Goal: Communication & Community: Ask a question

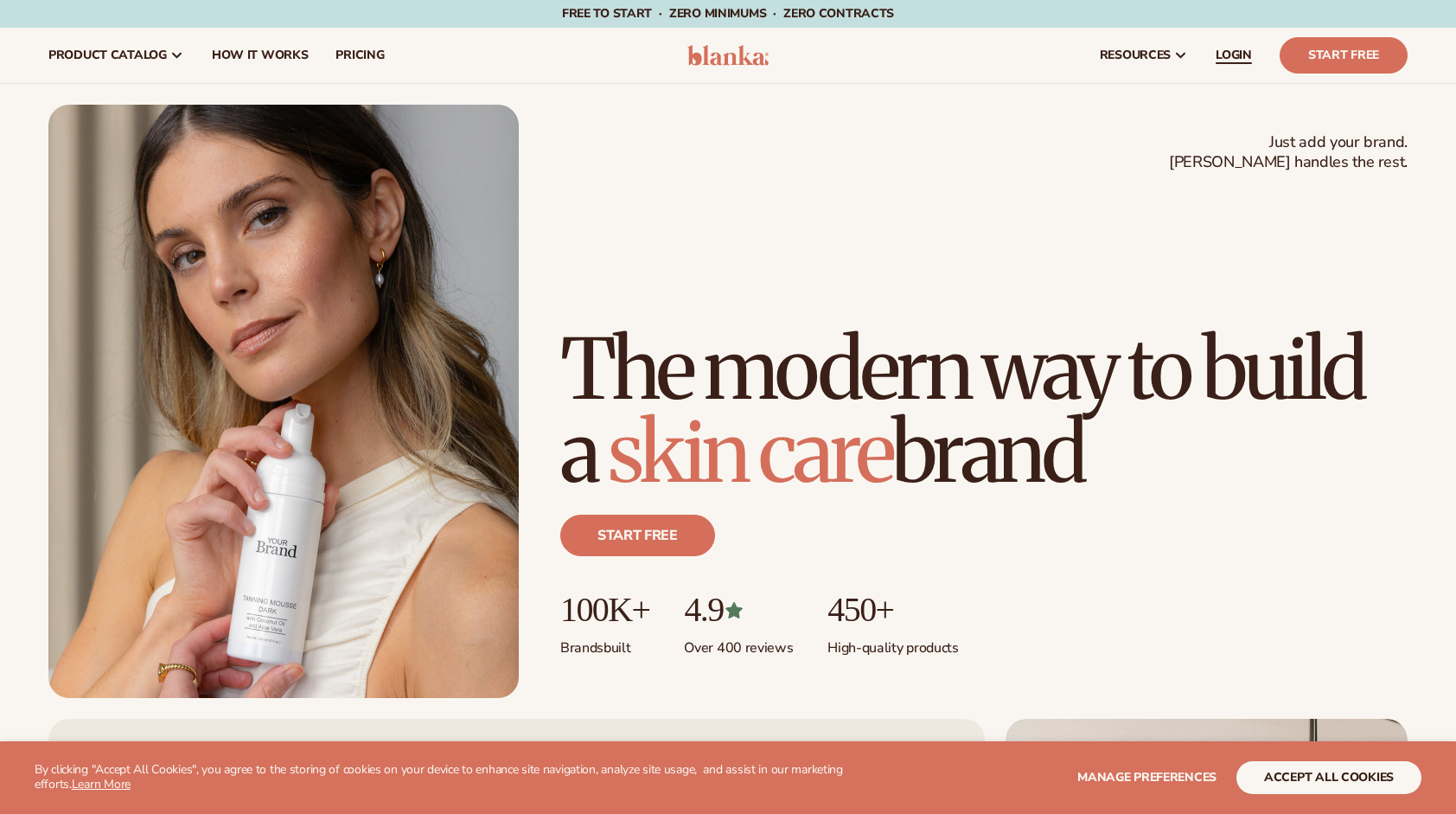
click at [876, 51] on span "LOGIN" at bounding box center [1234, 56] width 36 height 14
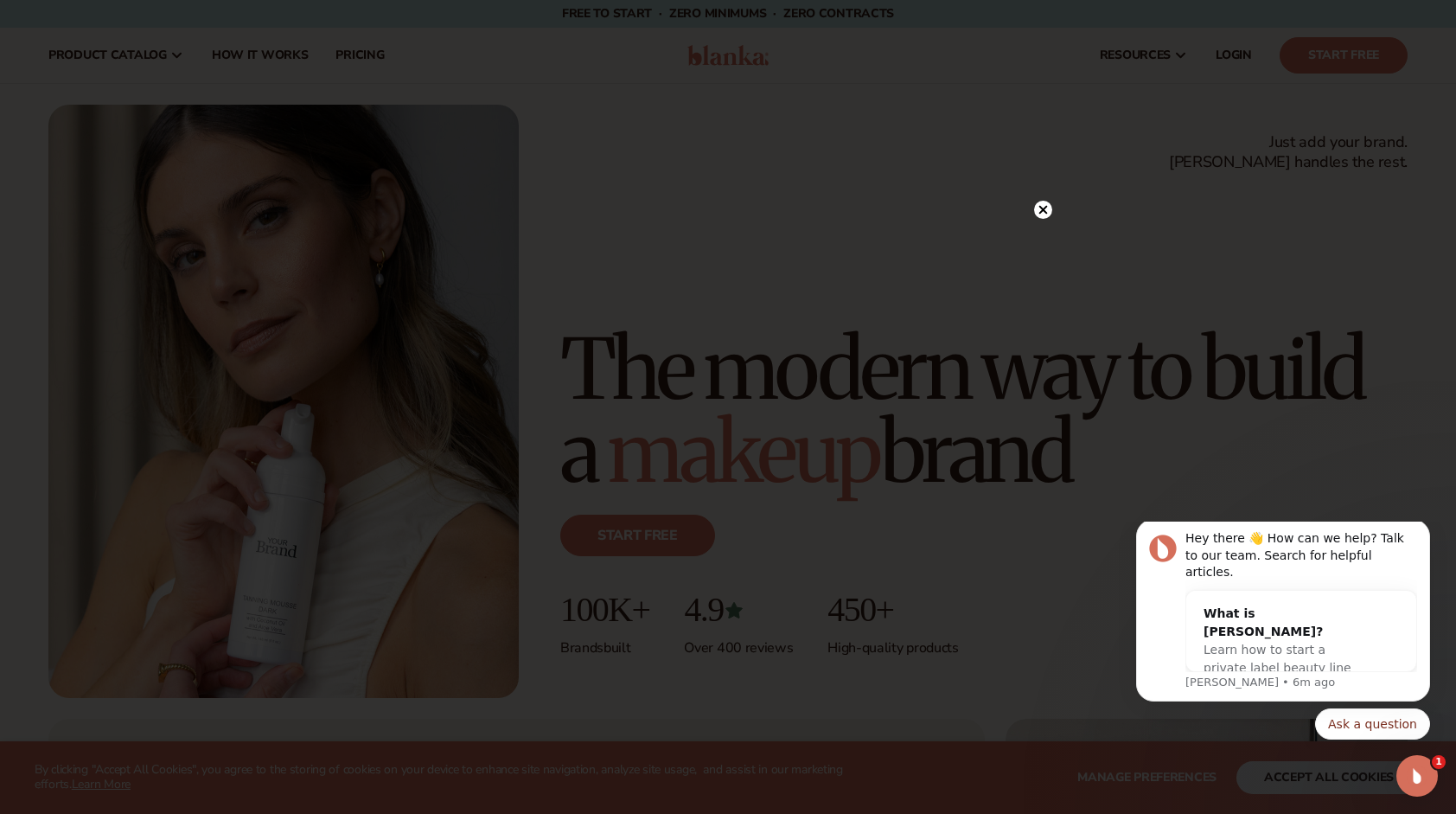
click at [876, 203] on circle at bounding box center [1043, 209] width 18 height 18
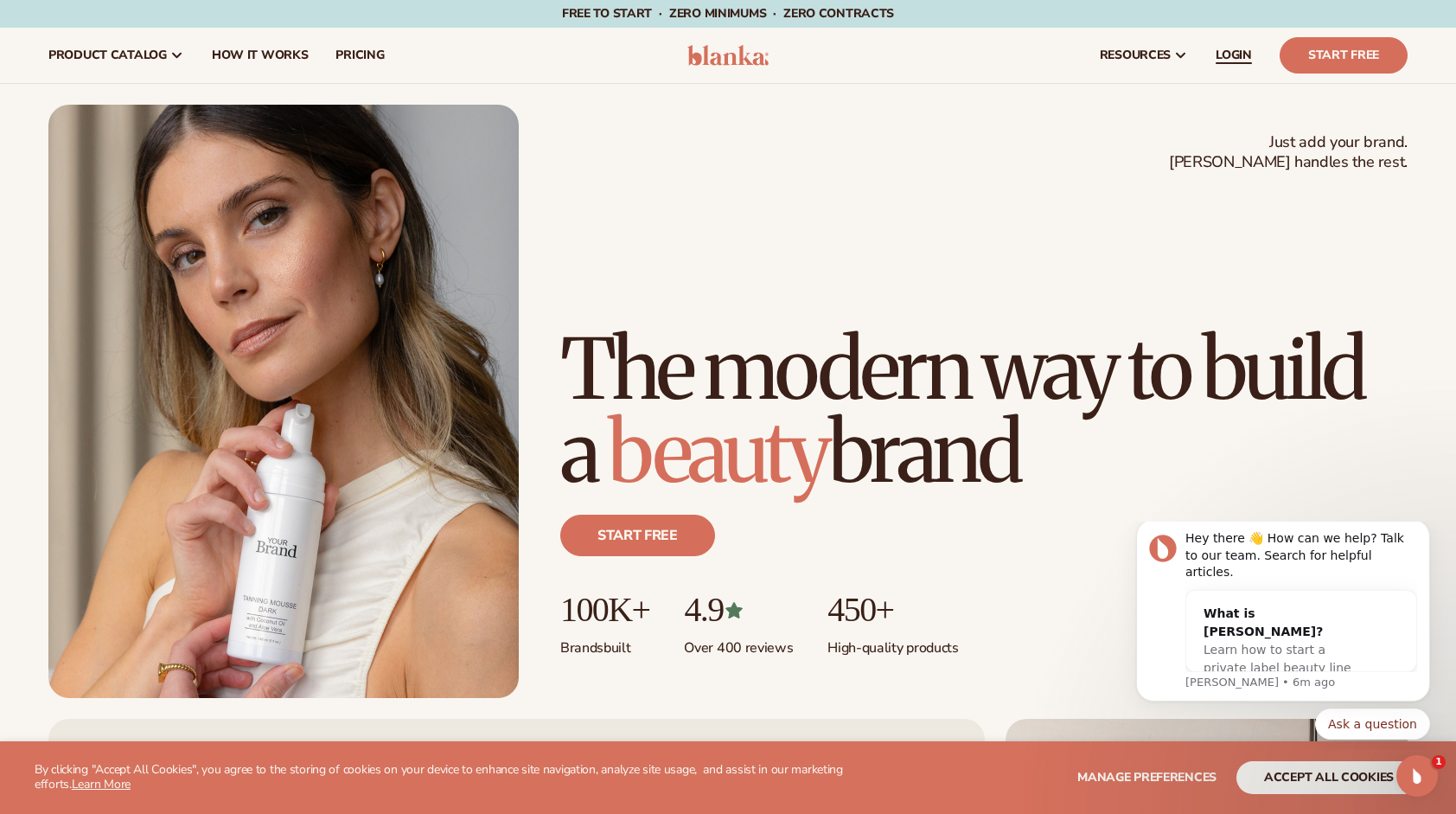
click at [876, 42] on link "LOGIN" at bounding box center [1235, 56] width 64 height 56
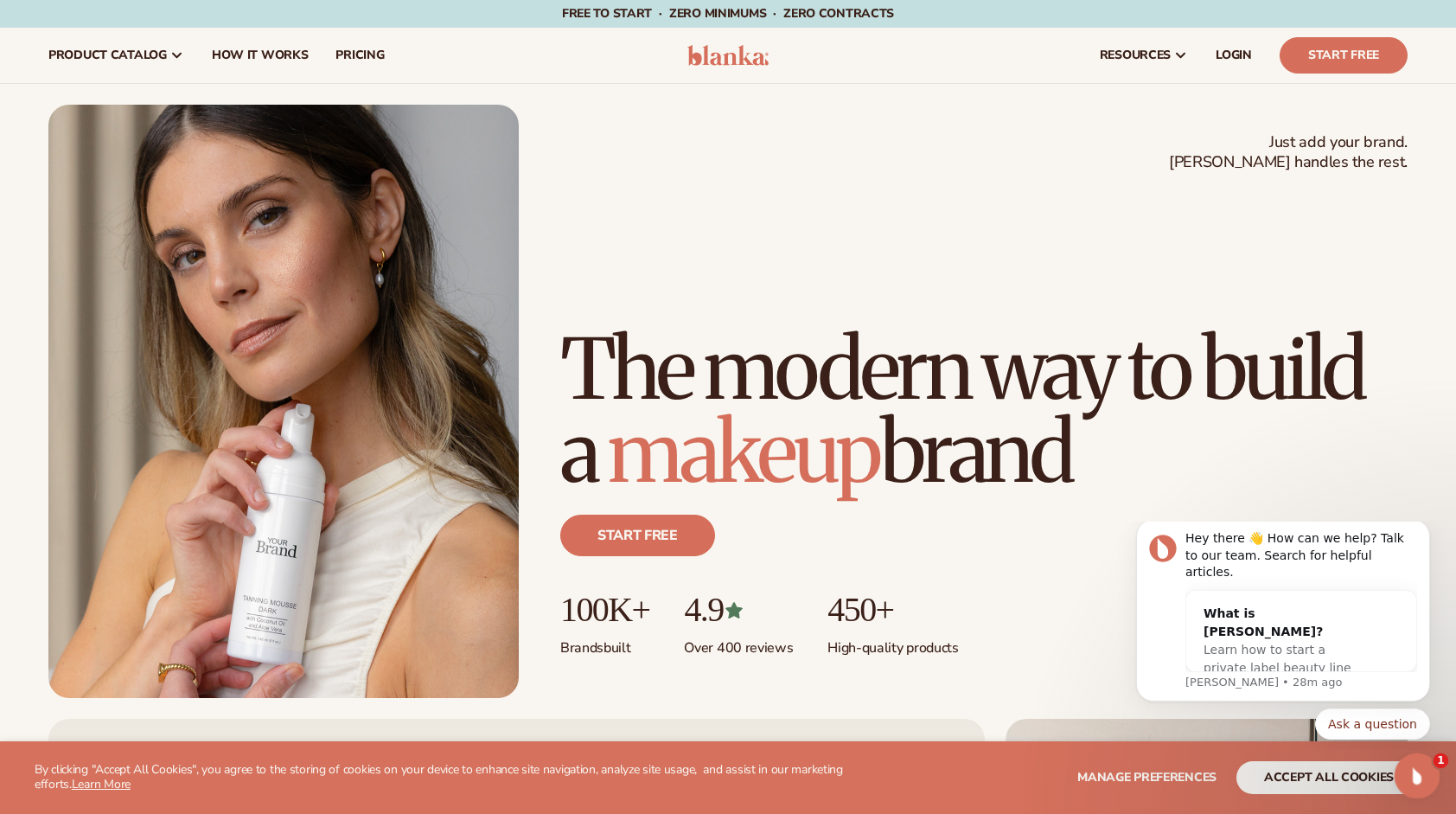
click at [876, 760] on div "Open Intercom Messenger" at bounding box center [1415, 774] width 42 height 42
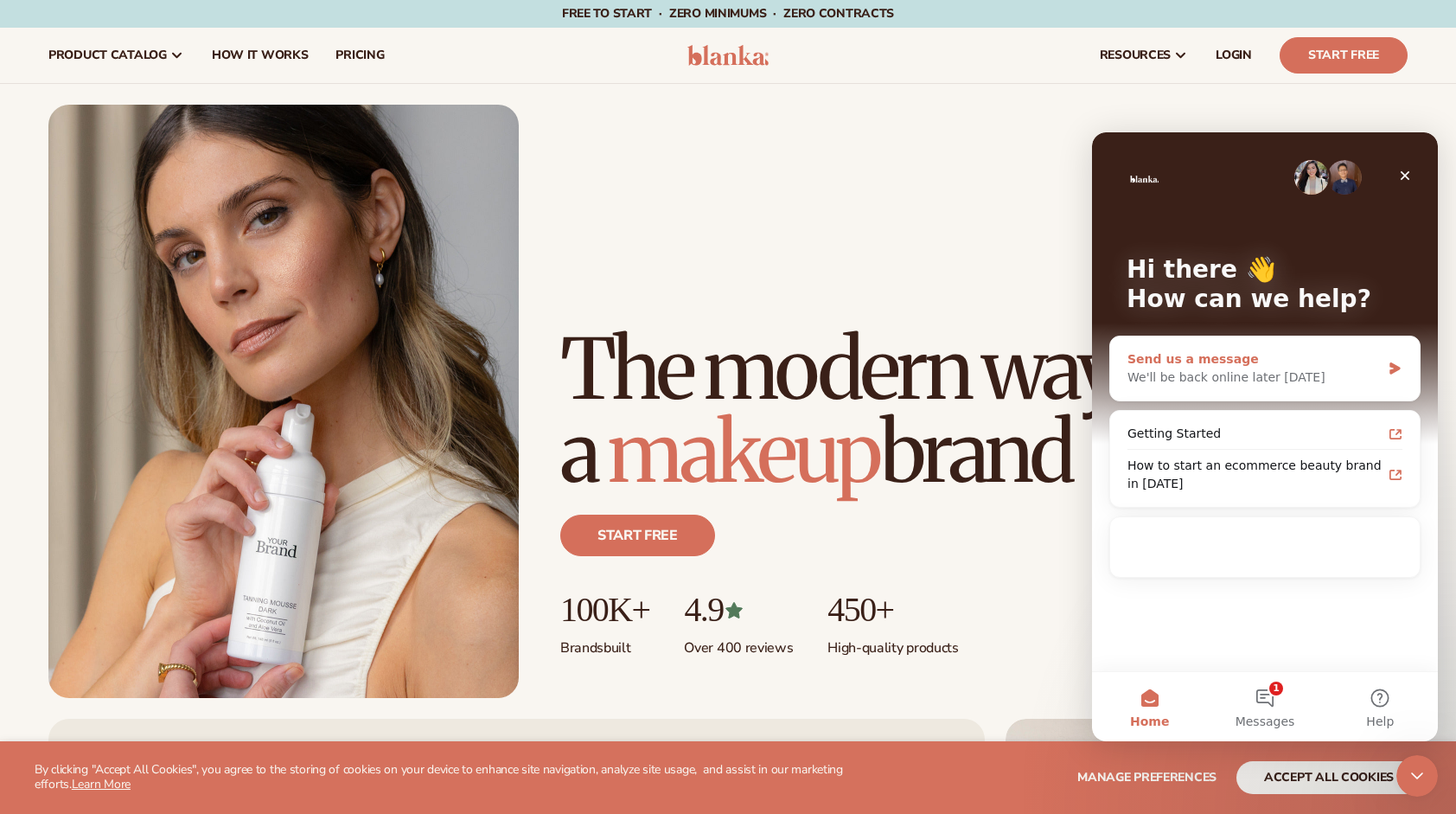
click at [876, 380] on div "We'll be back online later [DATE]" at bounding box center [1255, 377] width 253 height 18
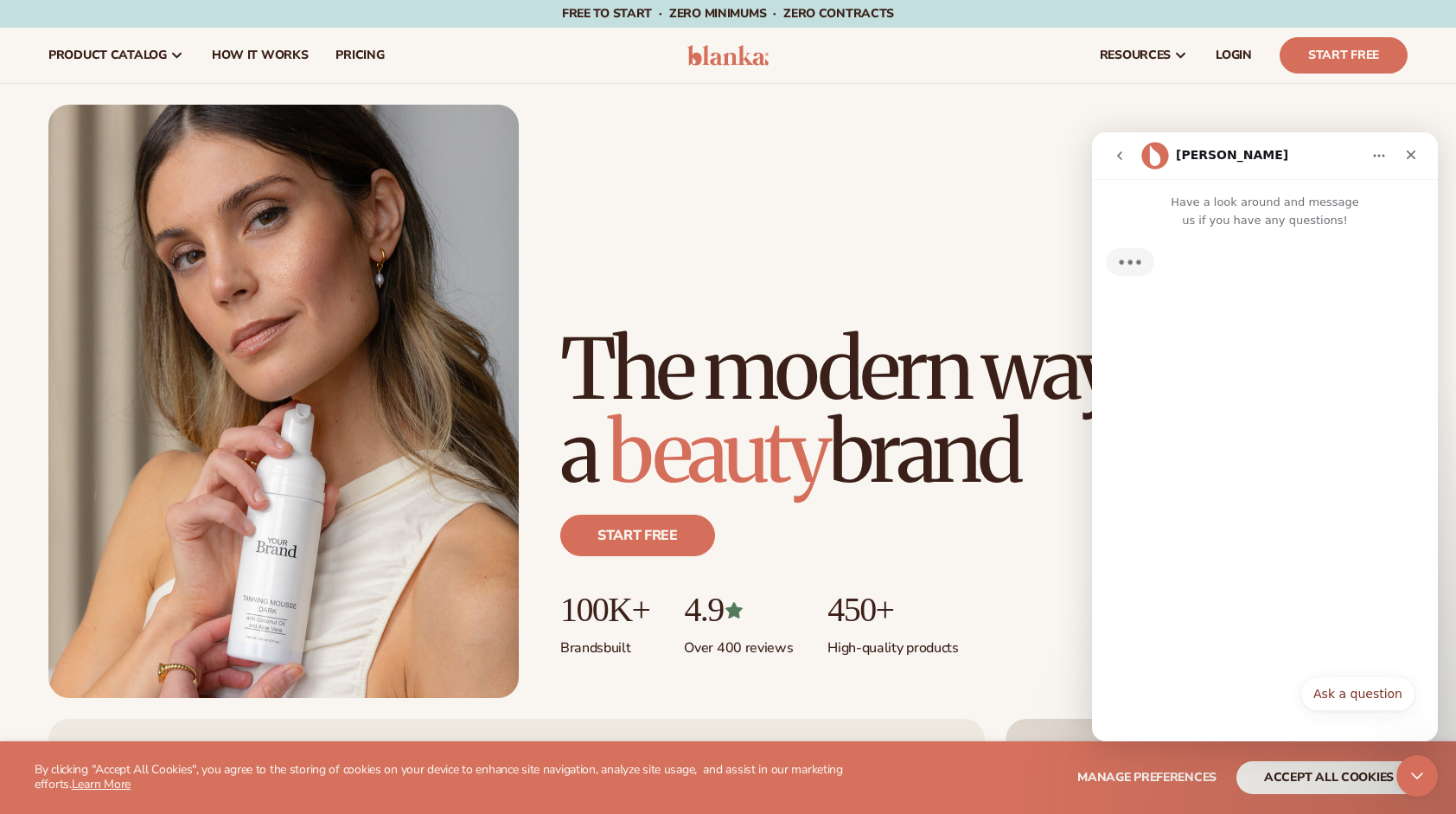
click at [876, 674] on div "Ask a question Ask a question Ask a question" at bounding box center [1265, 696] width 346 height 62
click at [876, 682] on button "Ask a question" at bounding box center [1357, 693] width 115 height 35
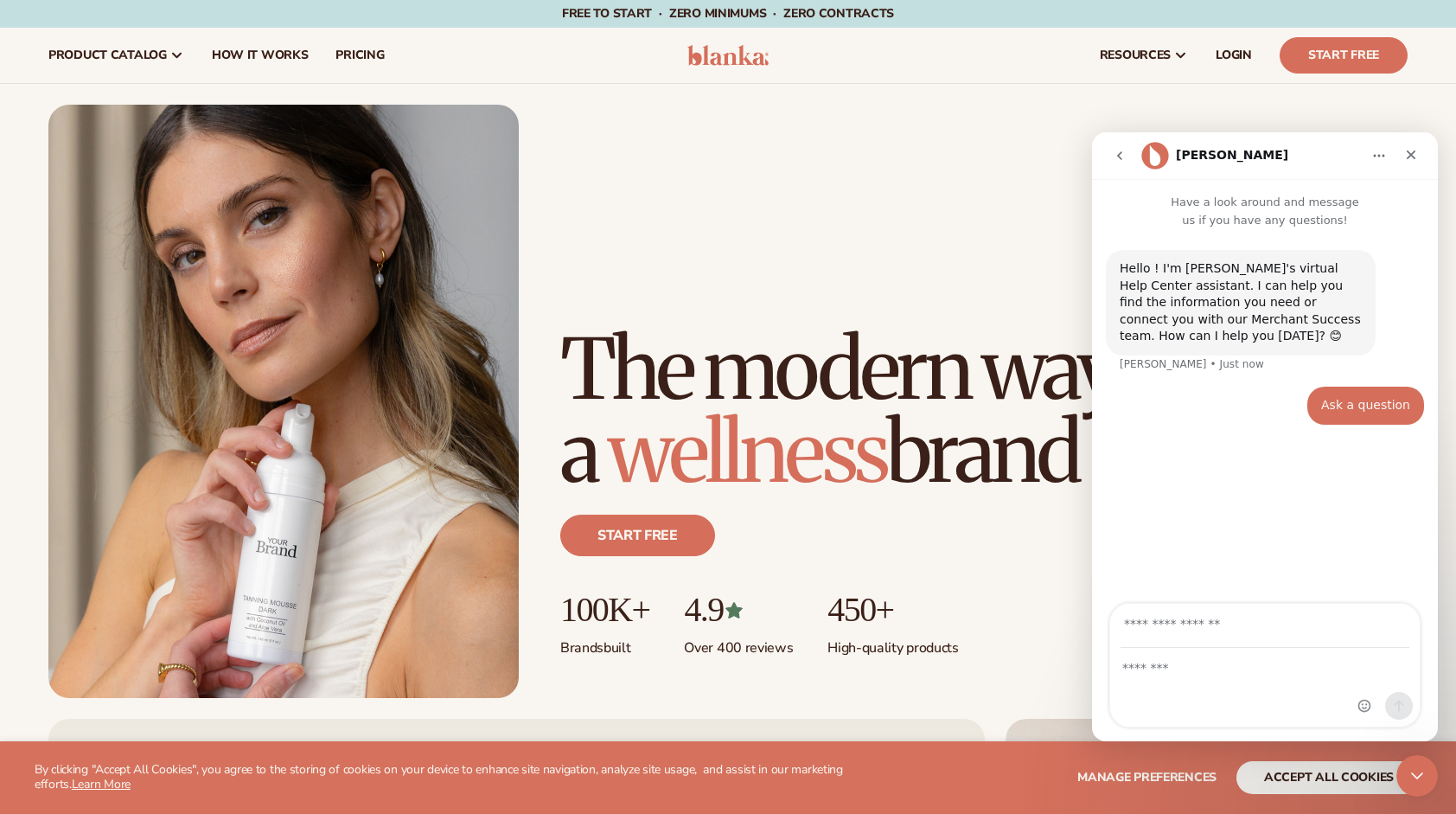
click at [876, 641] on input "Your email" at bounding box center [1266, 625] width 289 height 44
type input "**********"
click at [876, 682] on div "Intercom messenger" at bounding box center [1266, 687] width 309 height 78
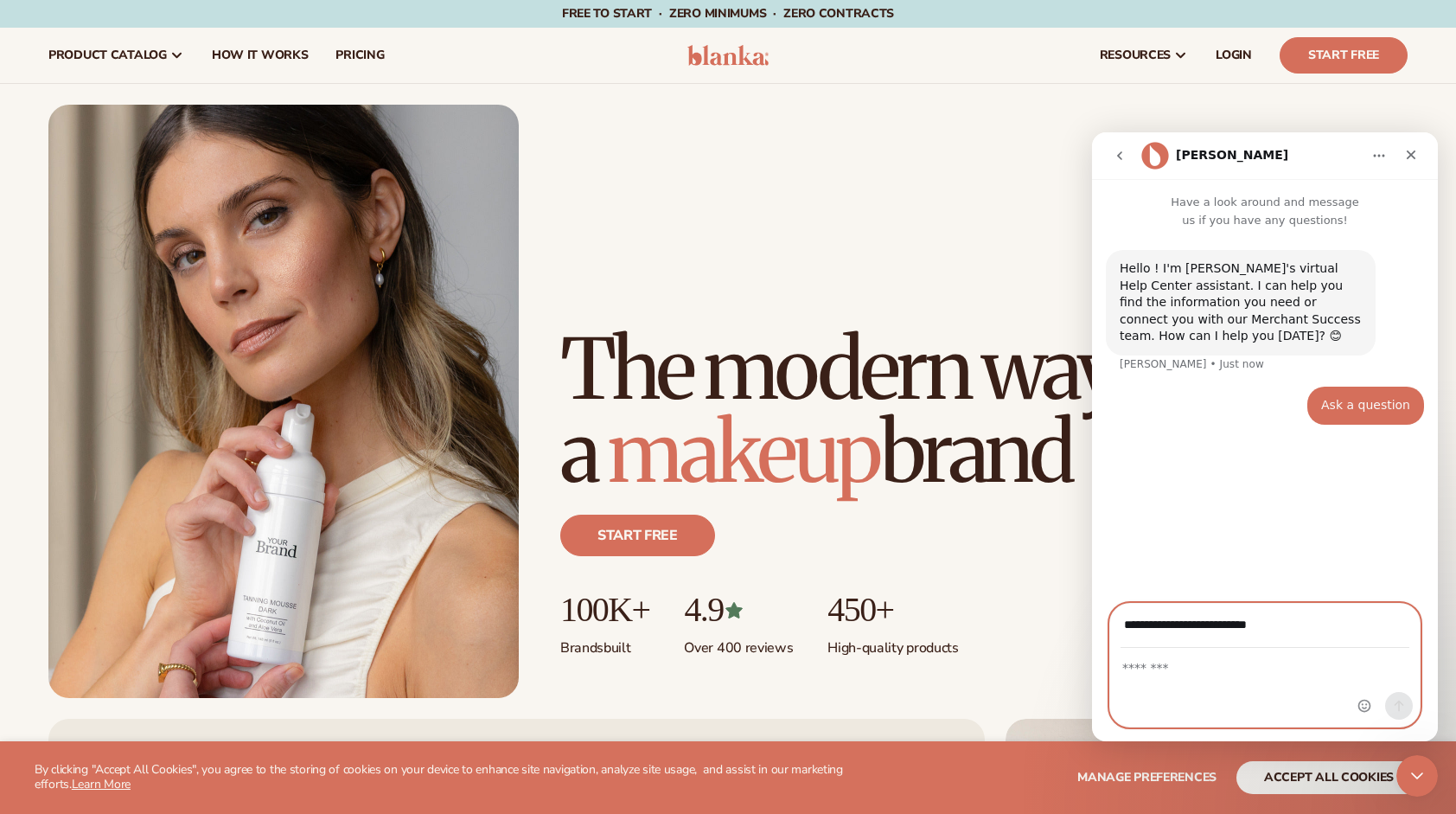
click at [876, 671] on textarea "Message…" at bounding box center [1266, 662] width 309 height 29
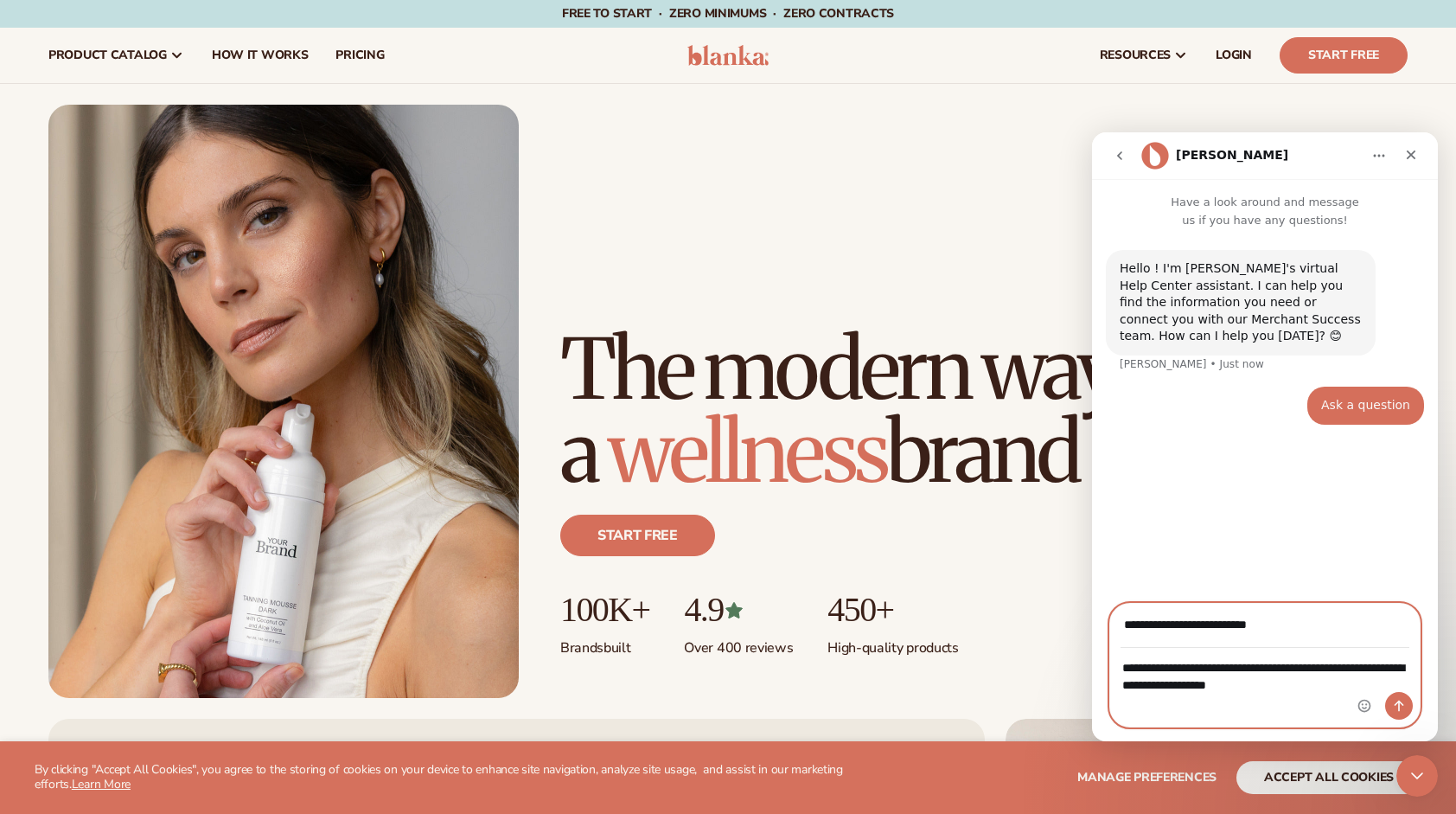
type textarea "**********"
click at [876, 707] on button "Send a message…" at bounding box center [1399, 706] width 28 height 28
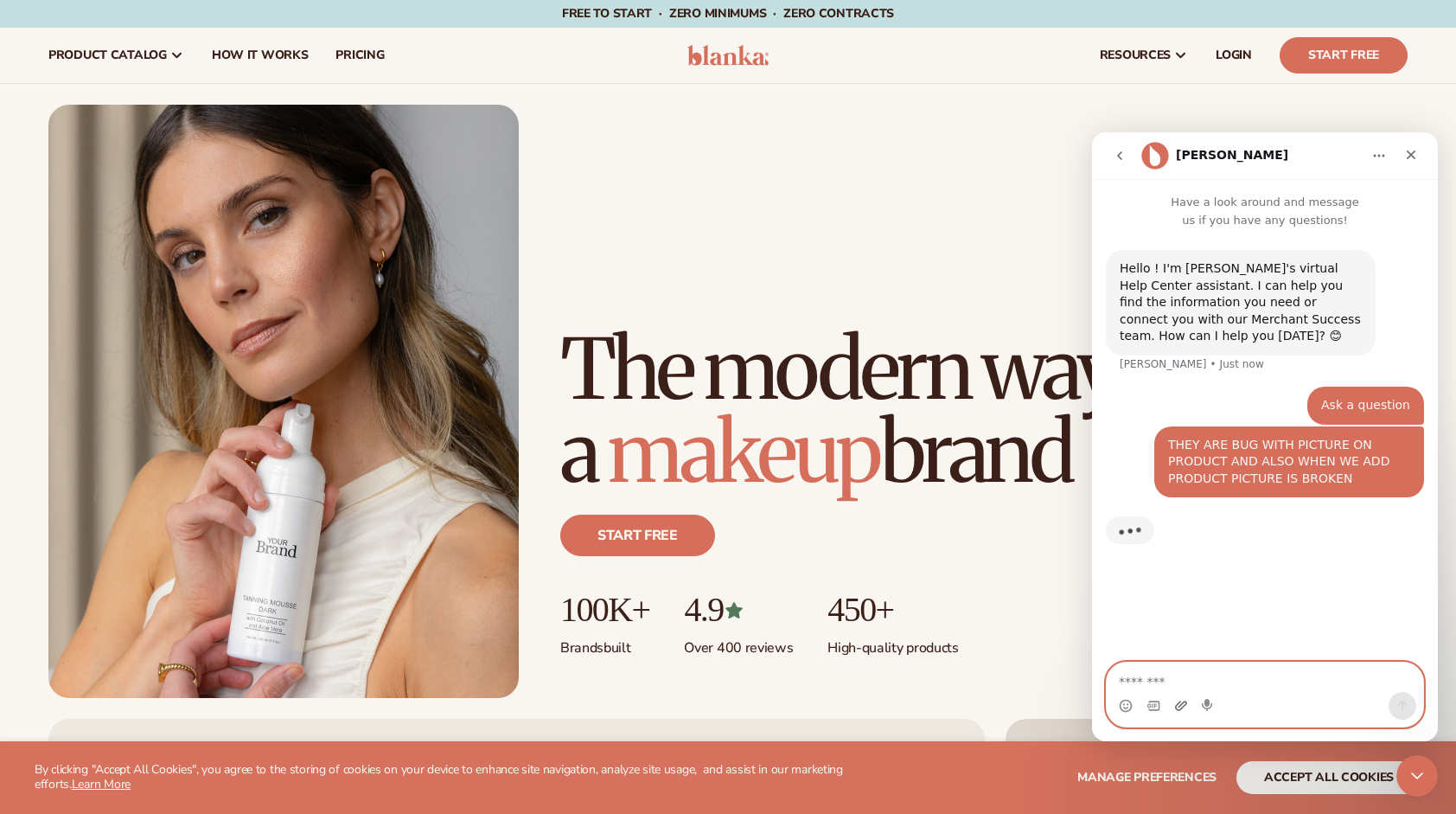
click at [876, 706] on icon "Upload attachment" at bounding box center [1182, 705] width 12 height 10
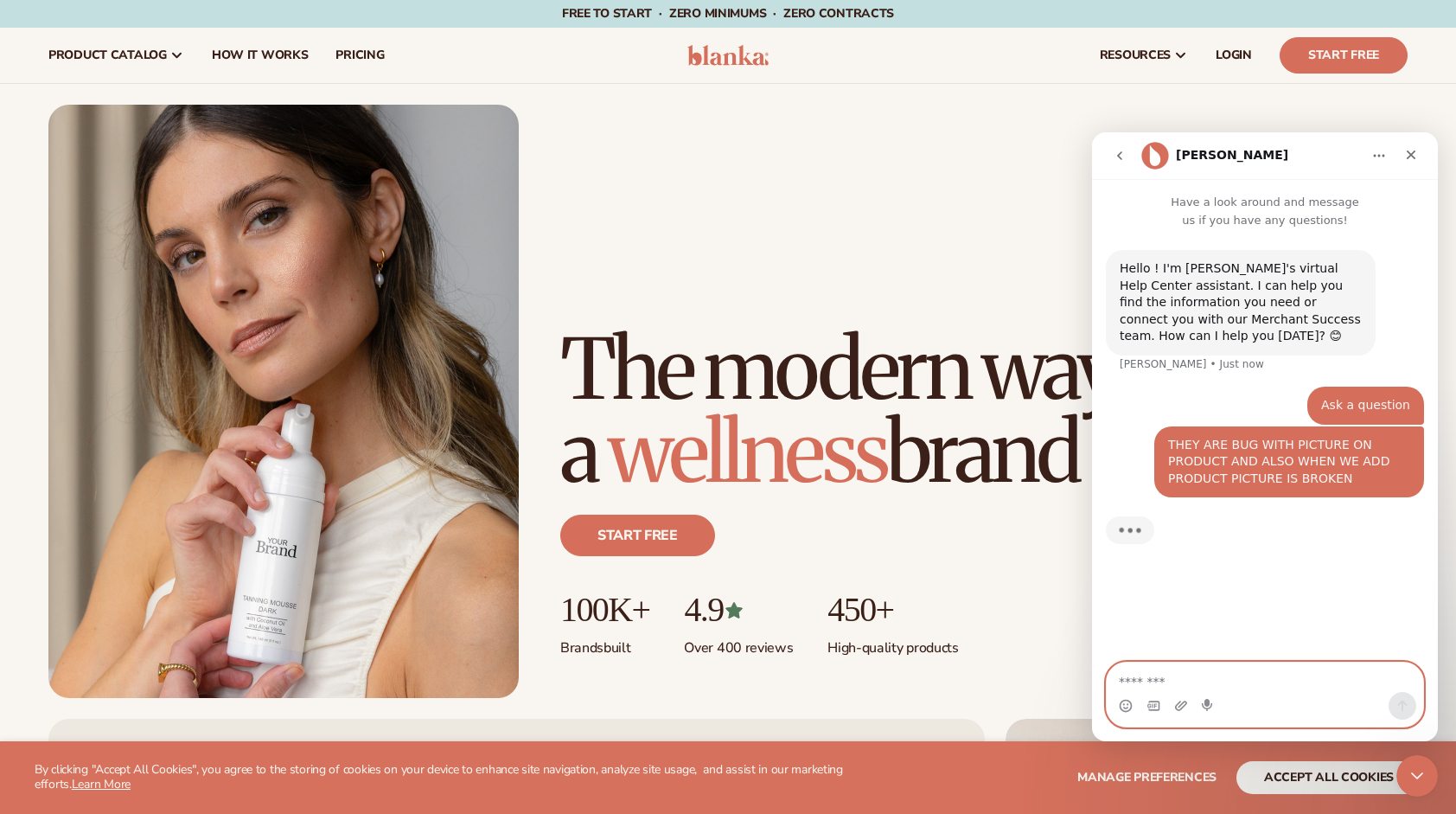
scroll to position [2, 0]
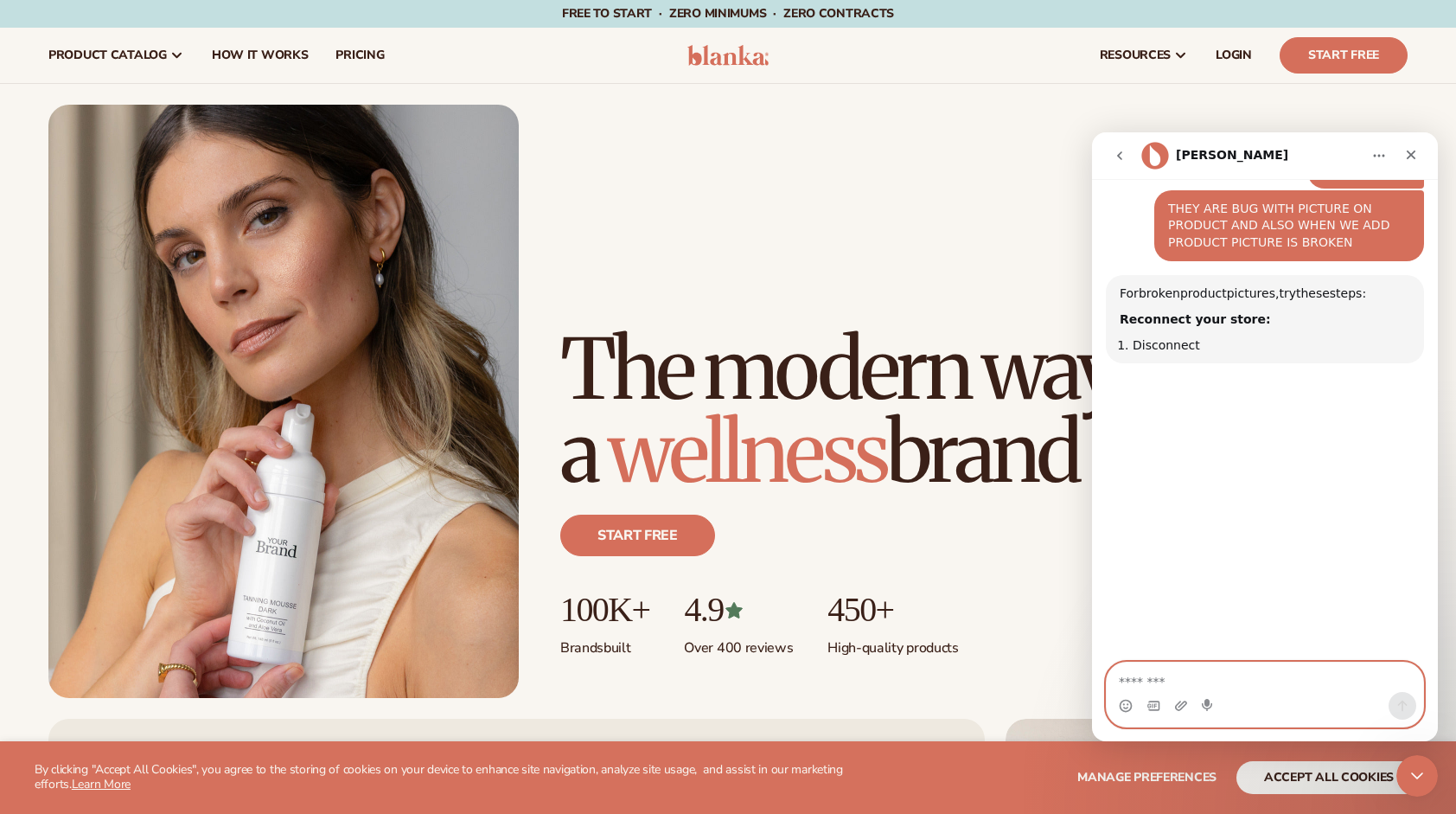
click at [876, 670] on textarea "Message…" at bounding box center [1265, 676] width 316 height 29
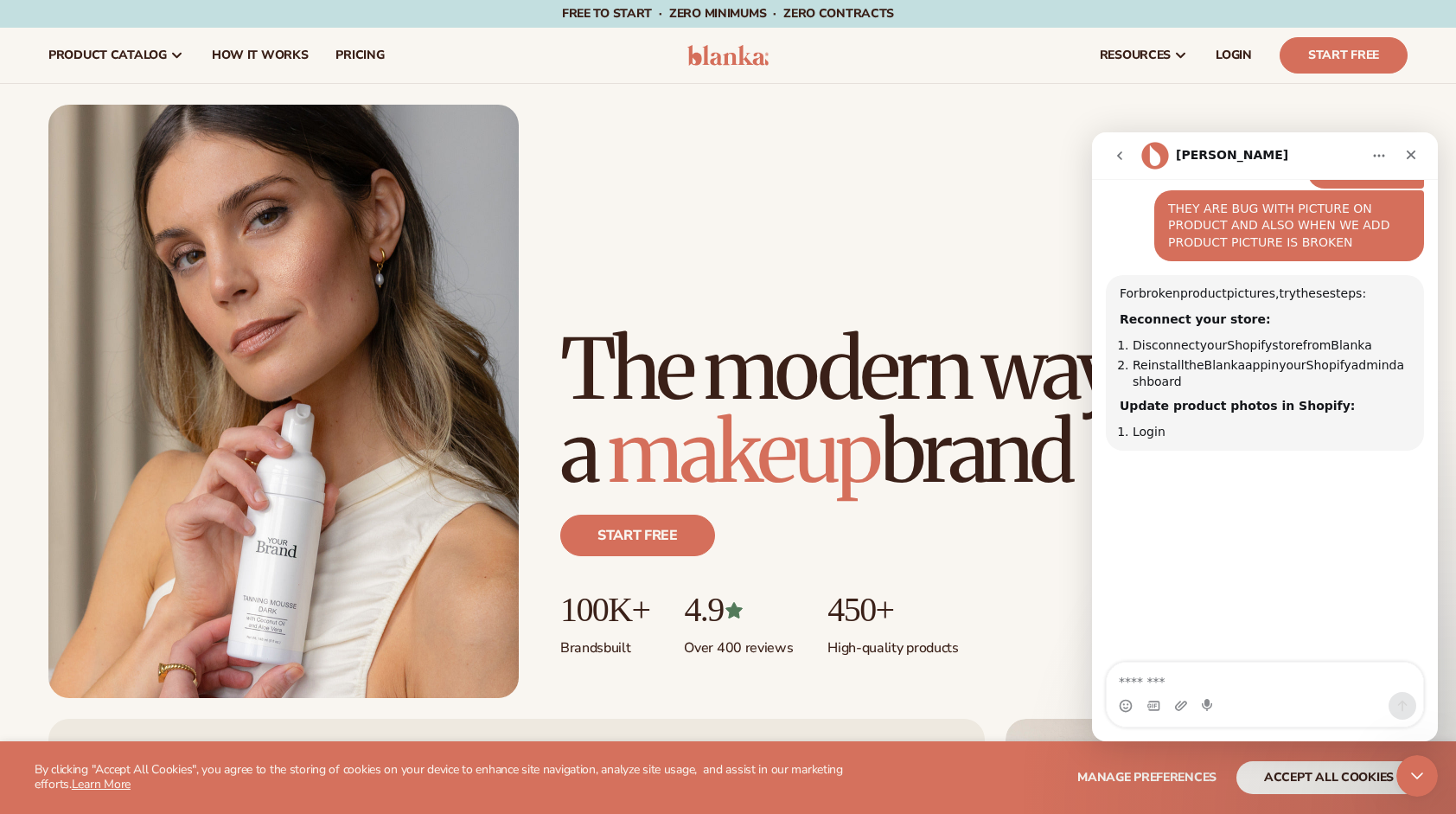
scroll to position [199, 0]
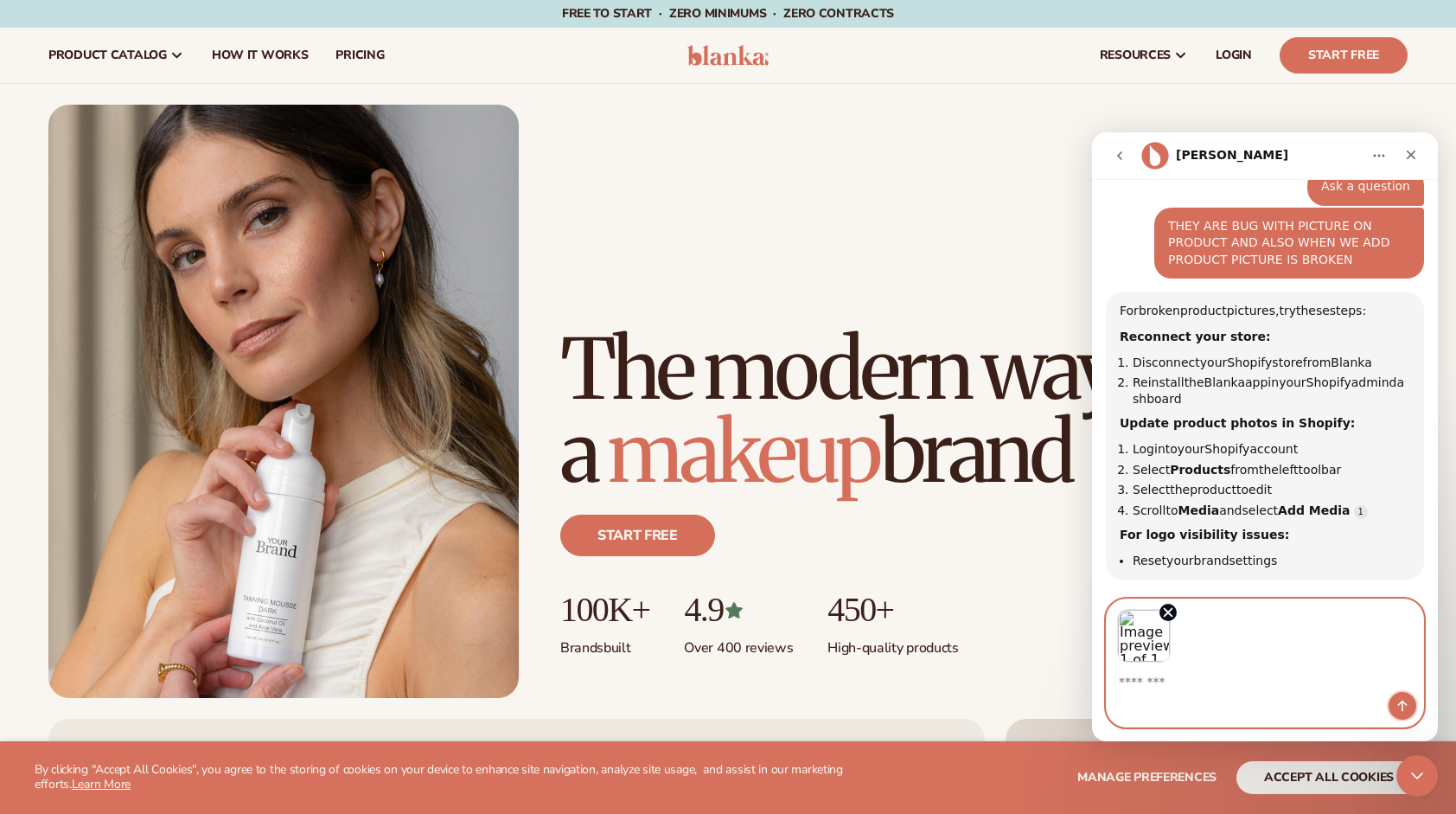
click at [876, 709] on icon "Send a message…" at bounding box center [1403, 706] width 14 height 14
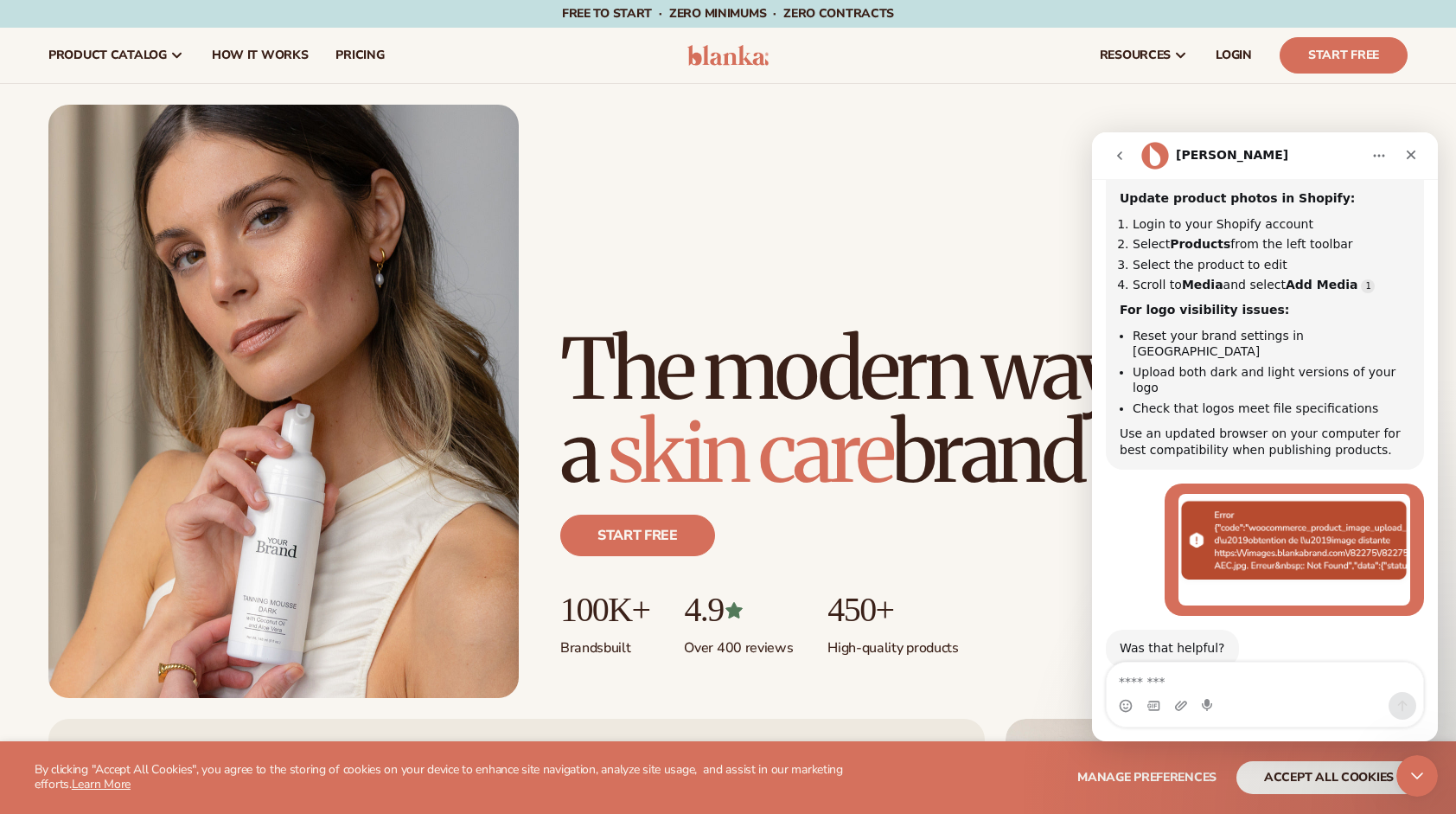
scroll to position [474, 0]
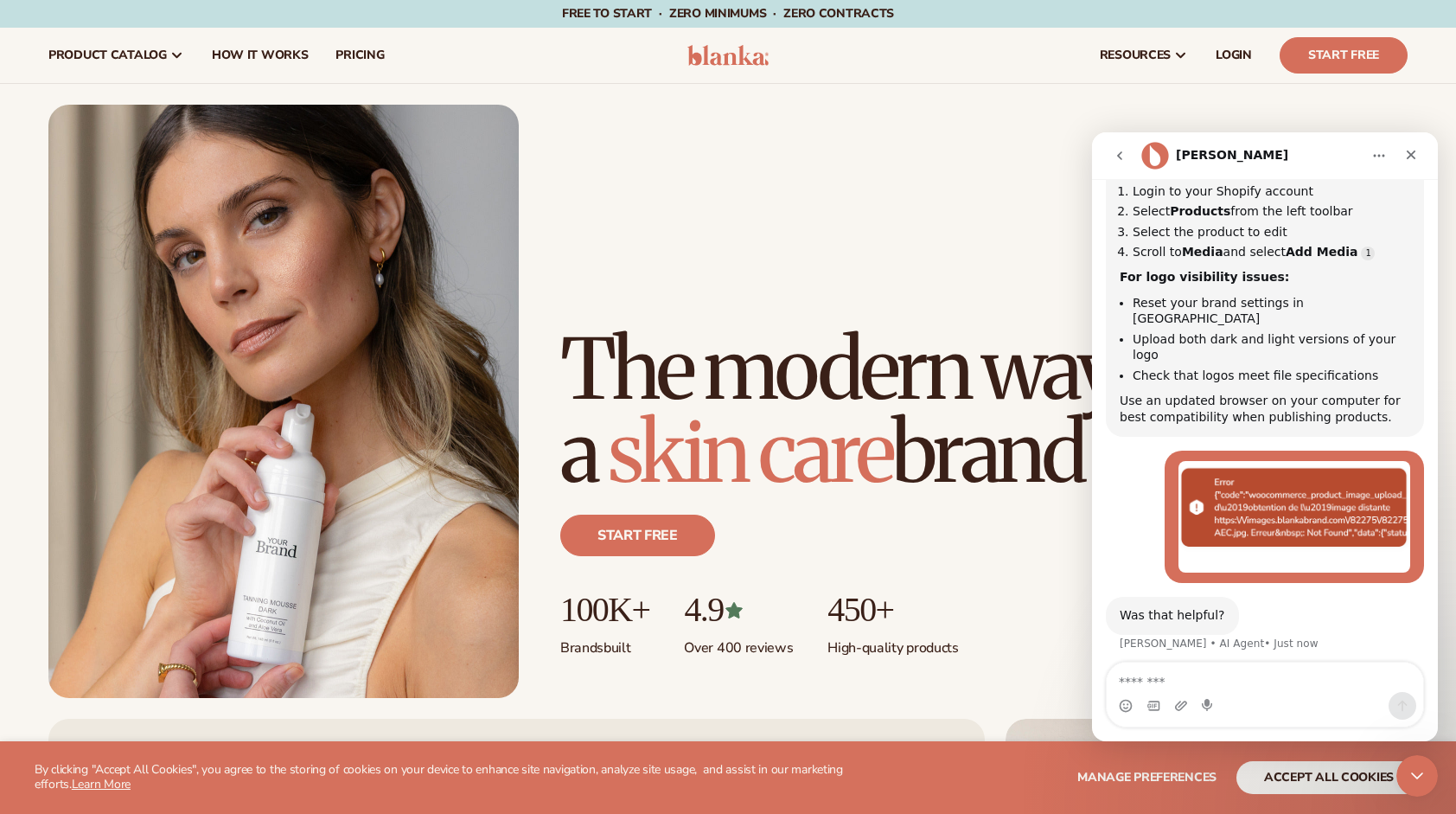
click at [876, 675] on textarea "Message…" at bounding box center [1265, 676] width 316 height 29
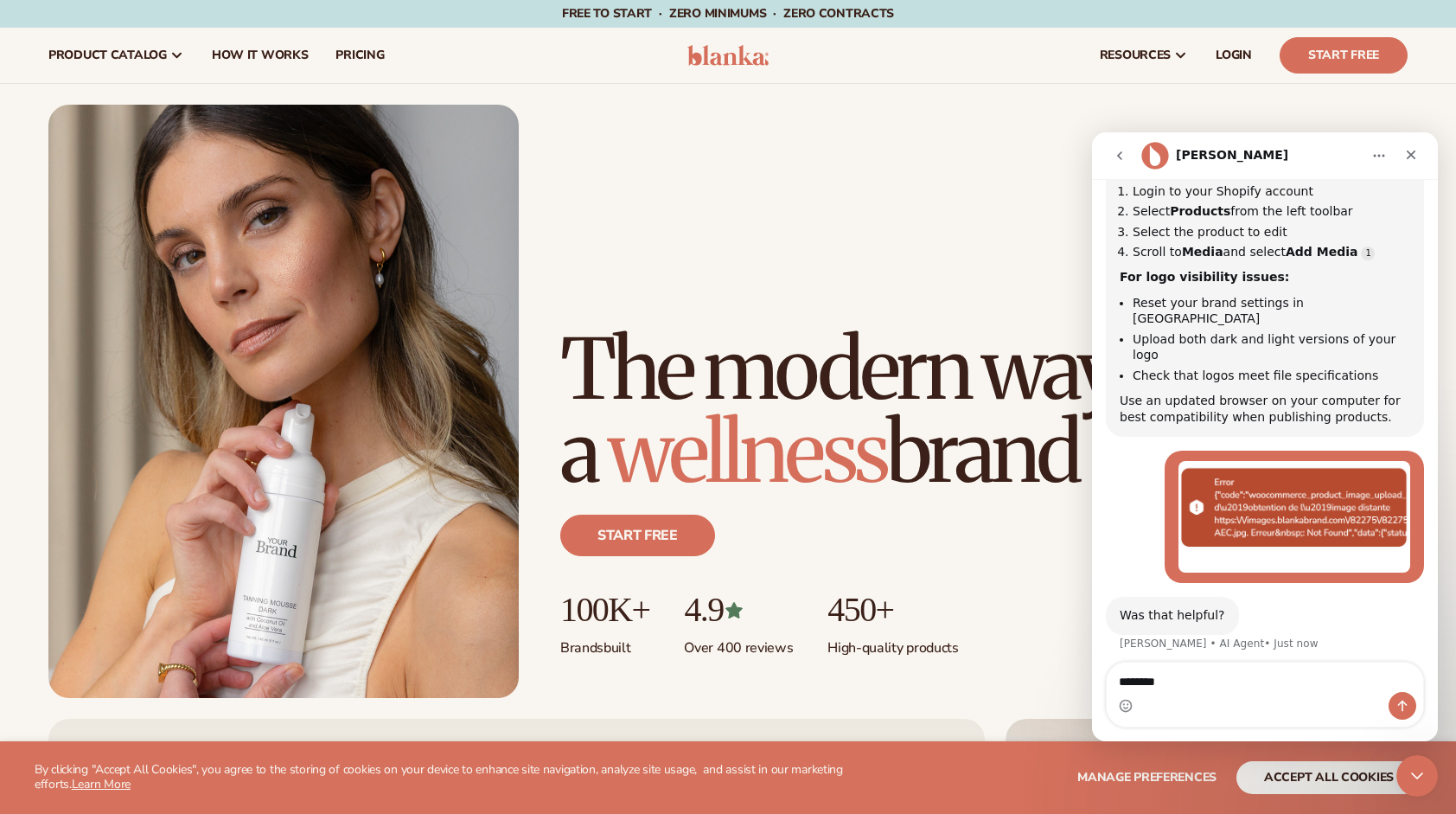
type textarea "********"
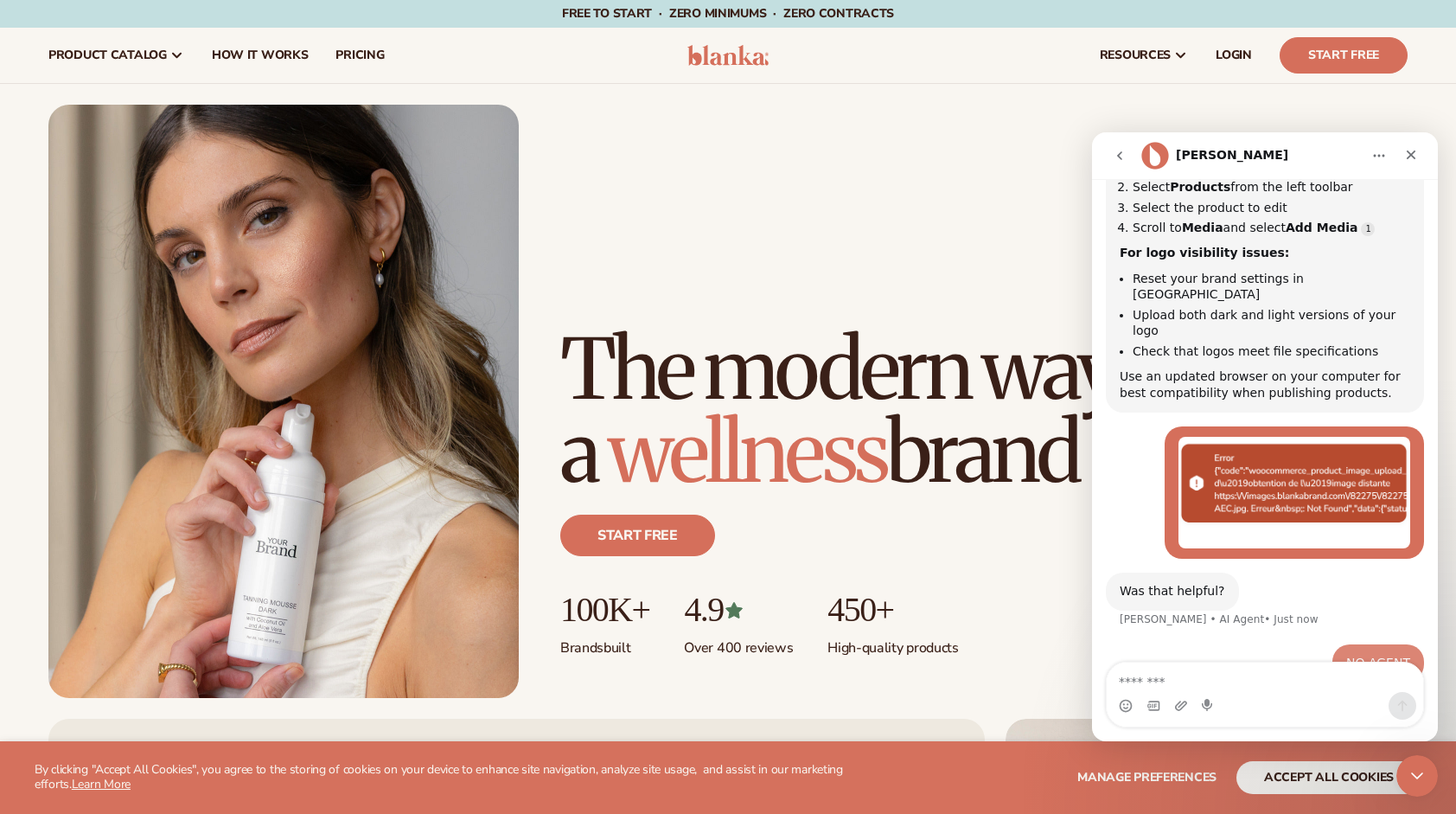
scroll to position [526, 0]
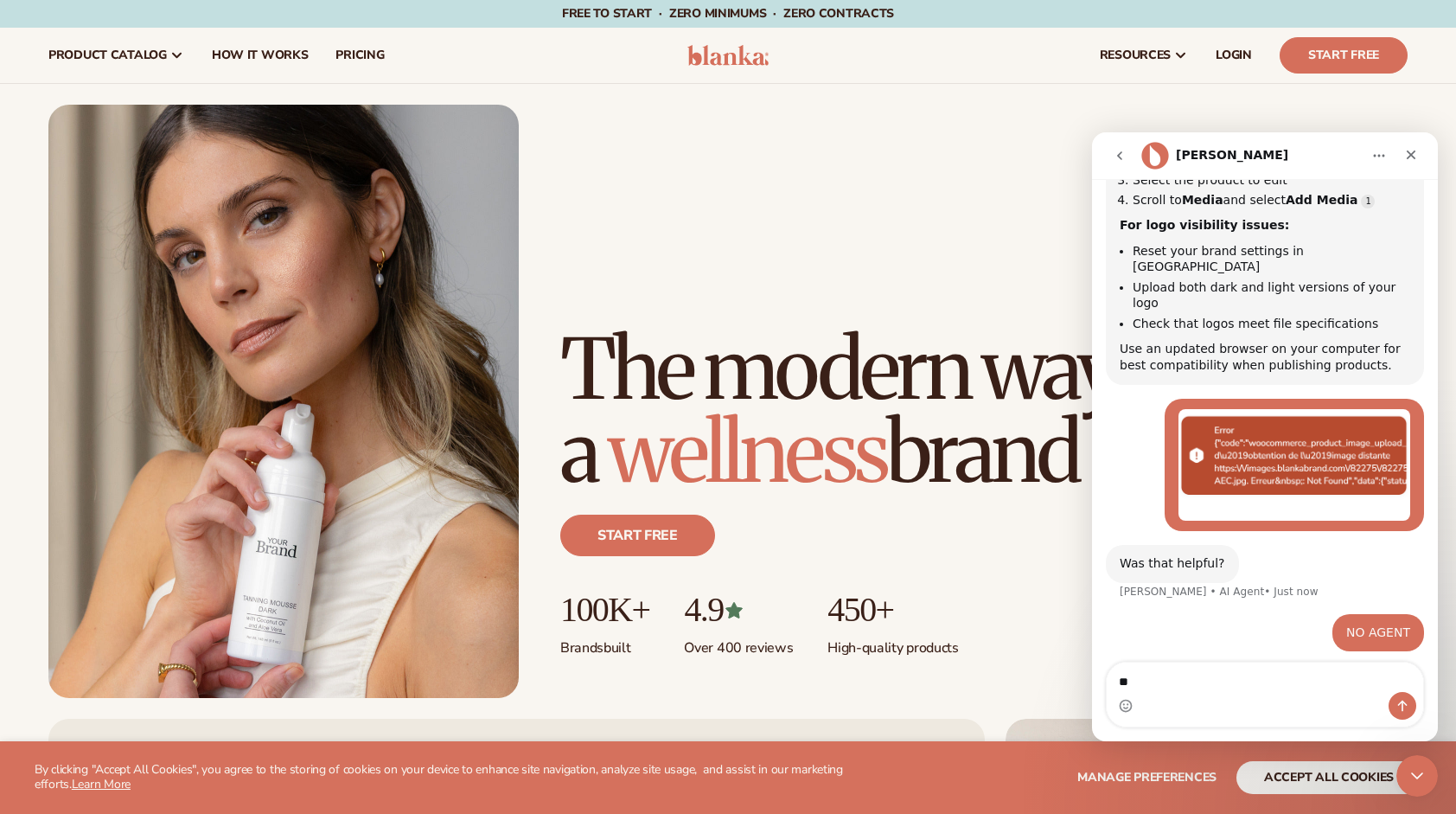
type textarea "*"
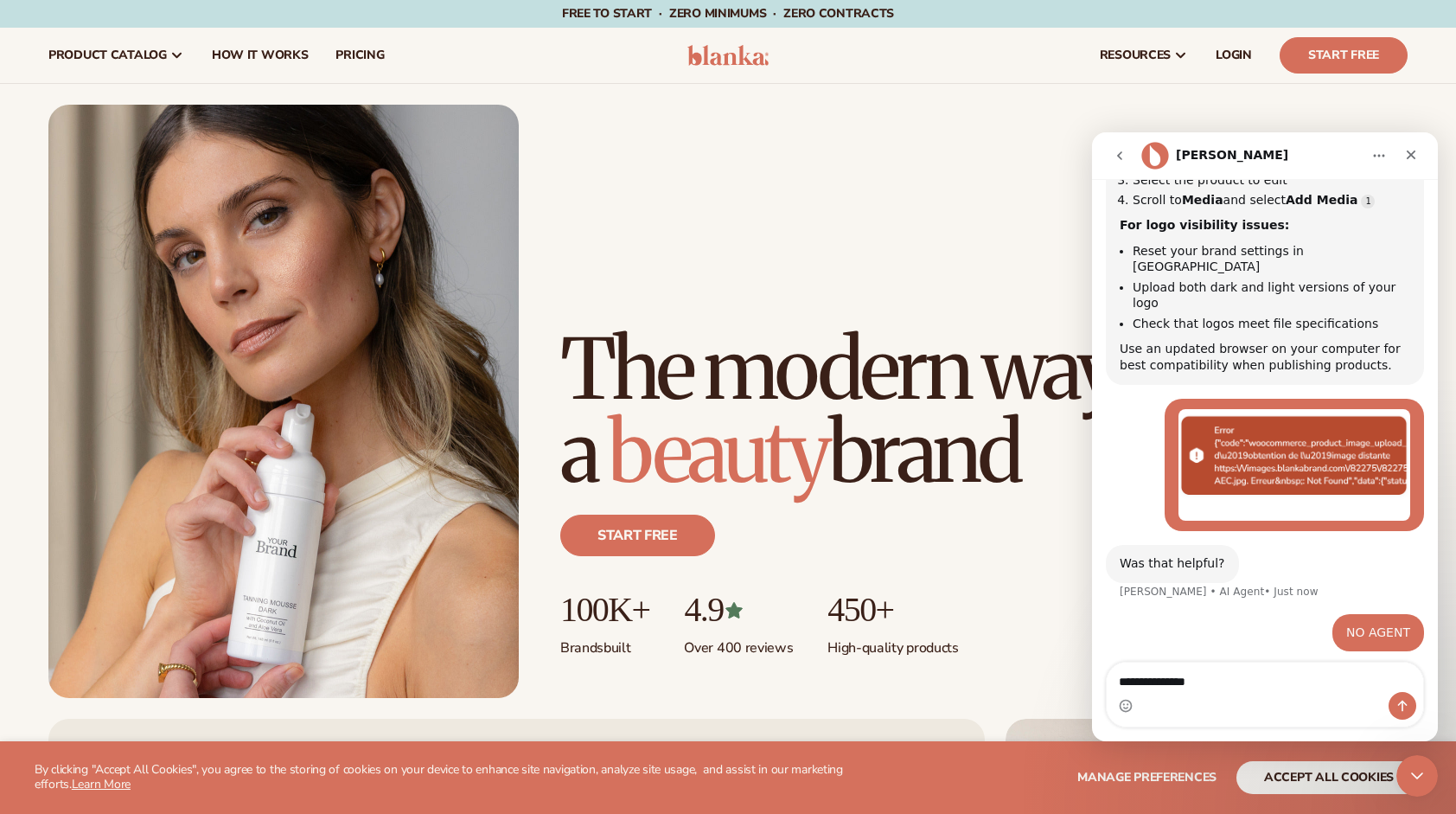
type textarea "**********"
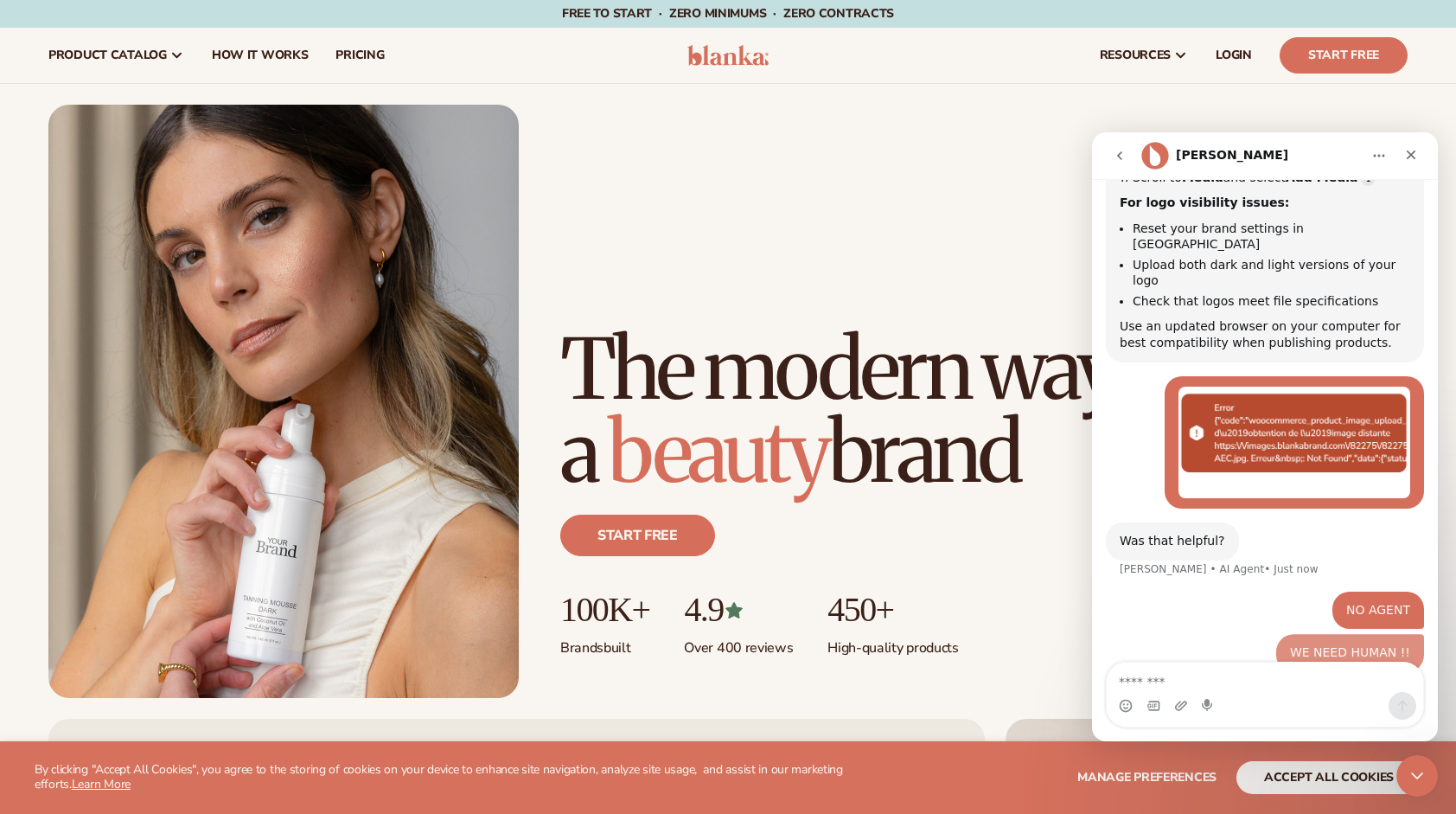
scroll to position [566, 0]
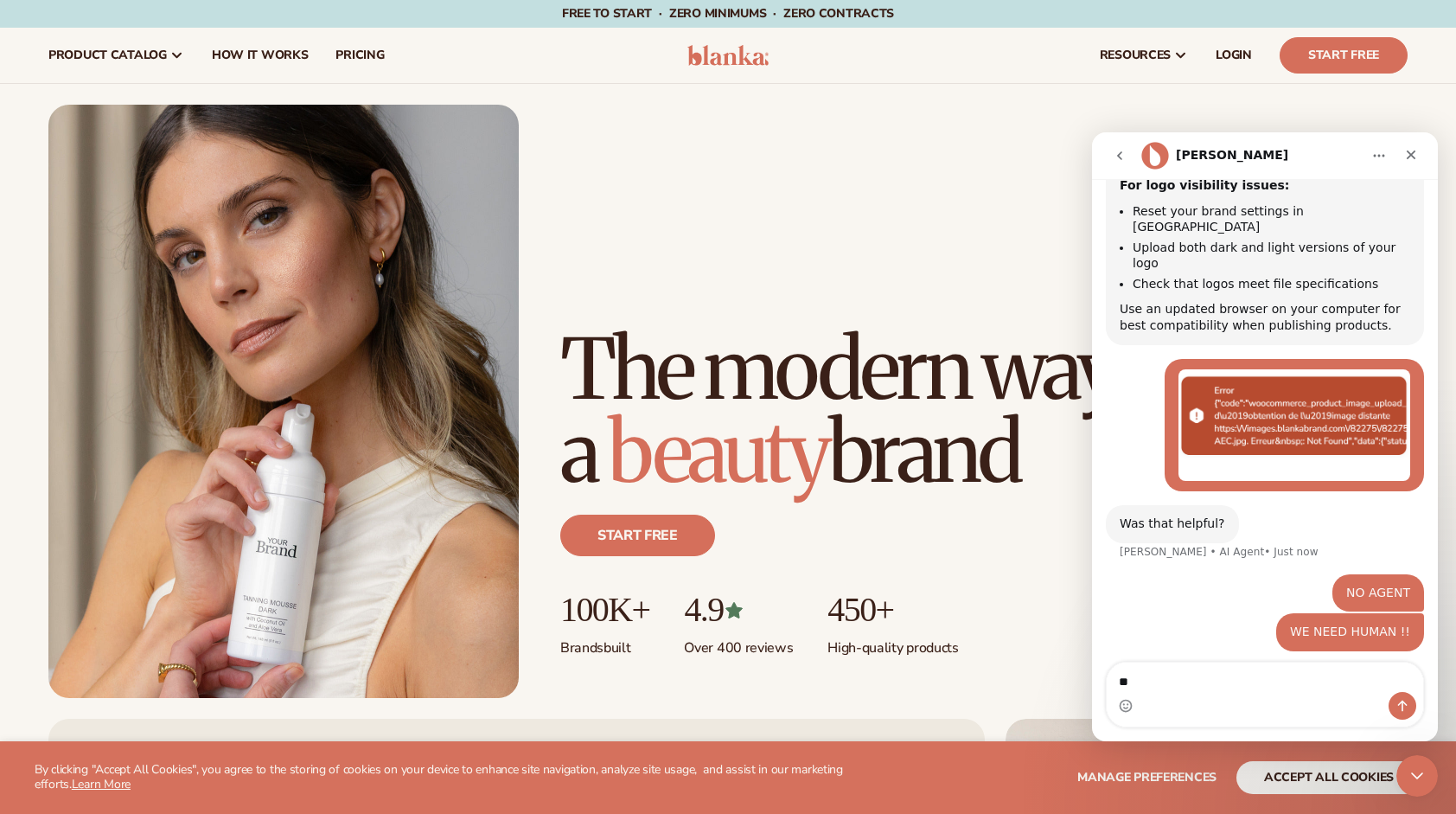
type textarea "*"
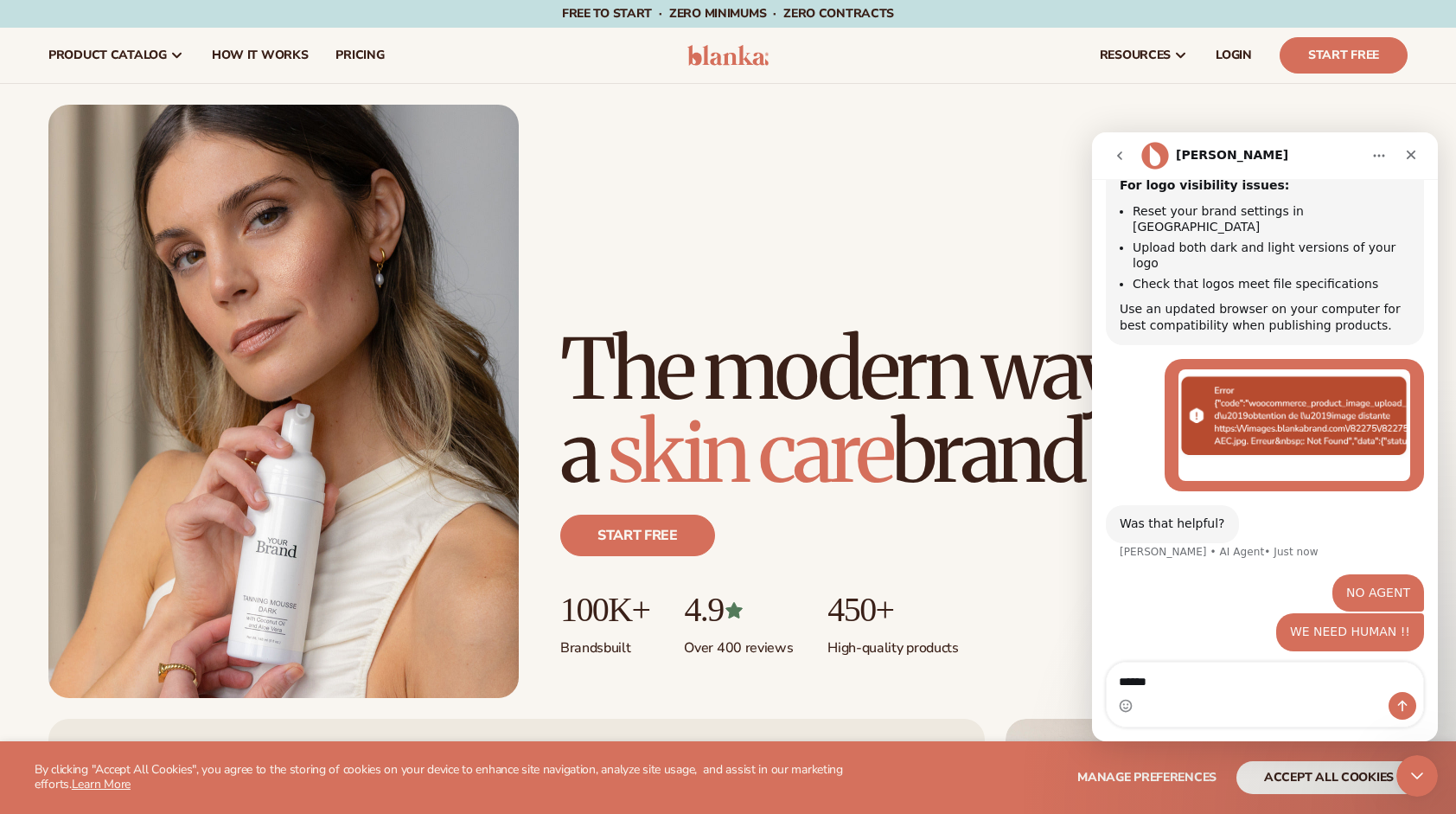
type textarea "******"
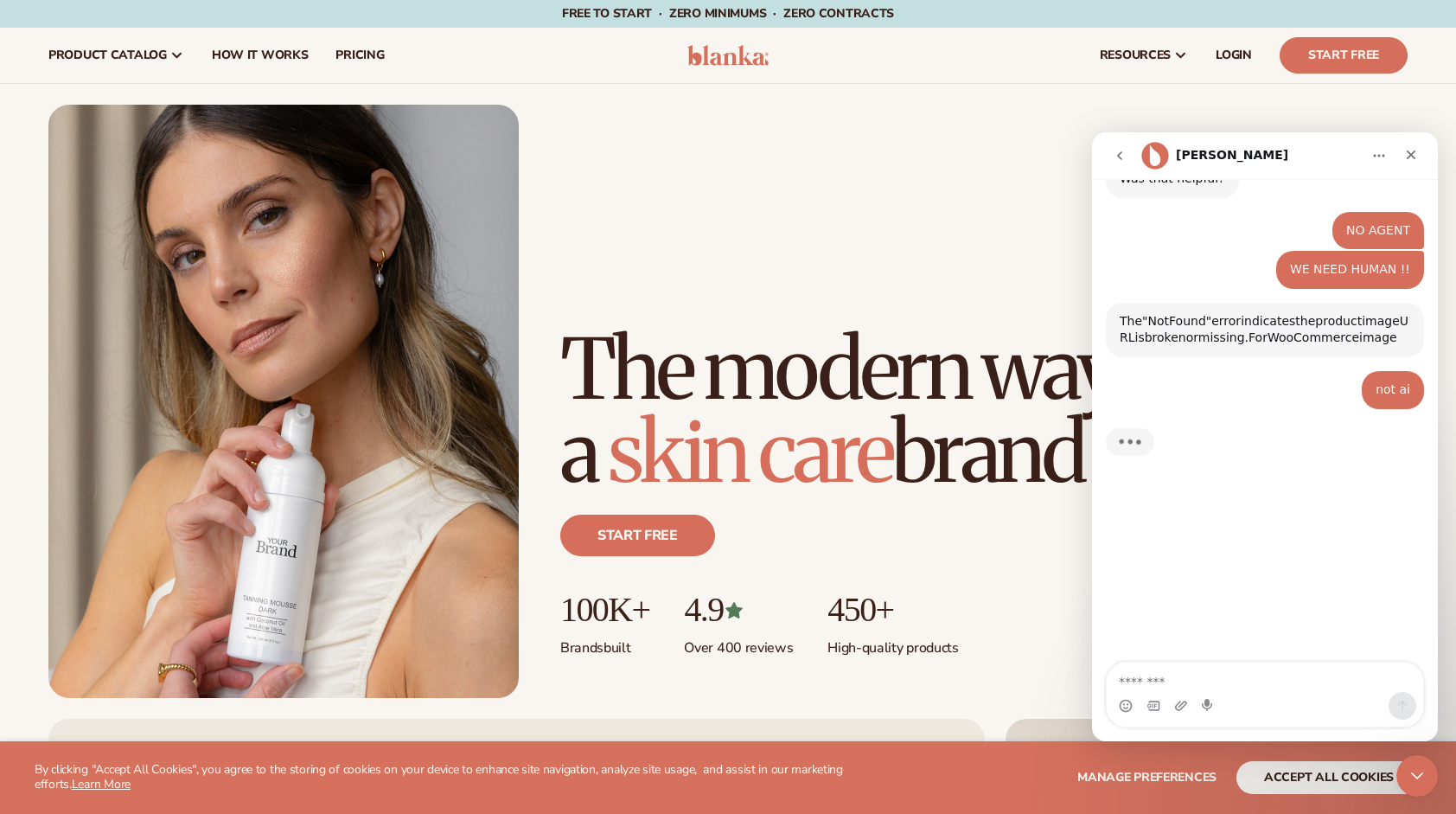
scroll to position [924, 0]
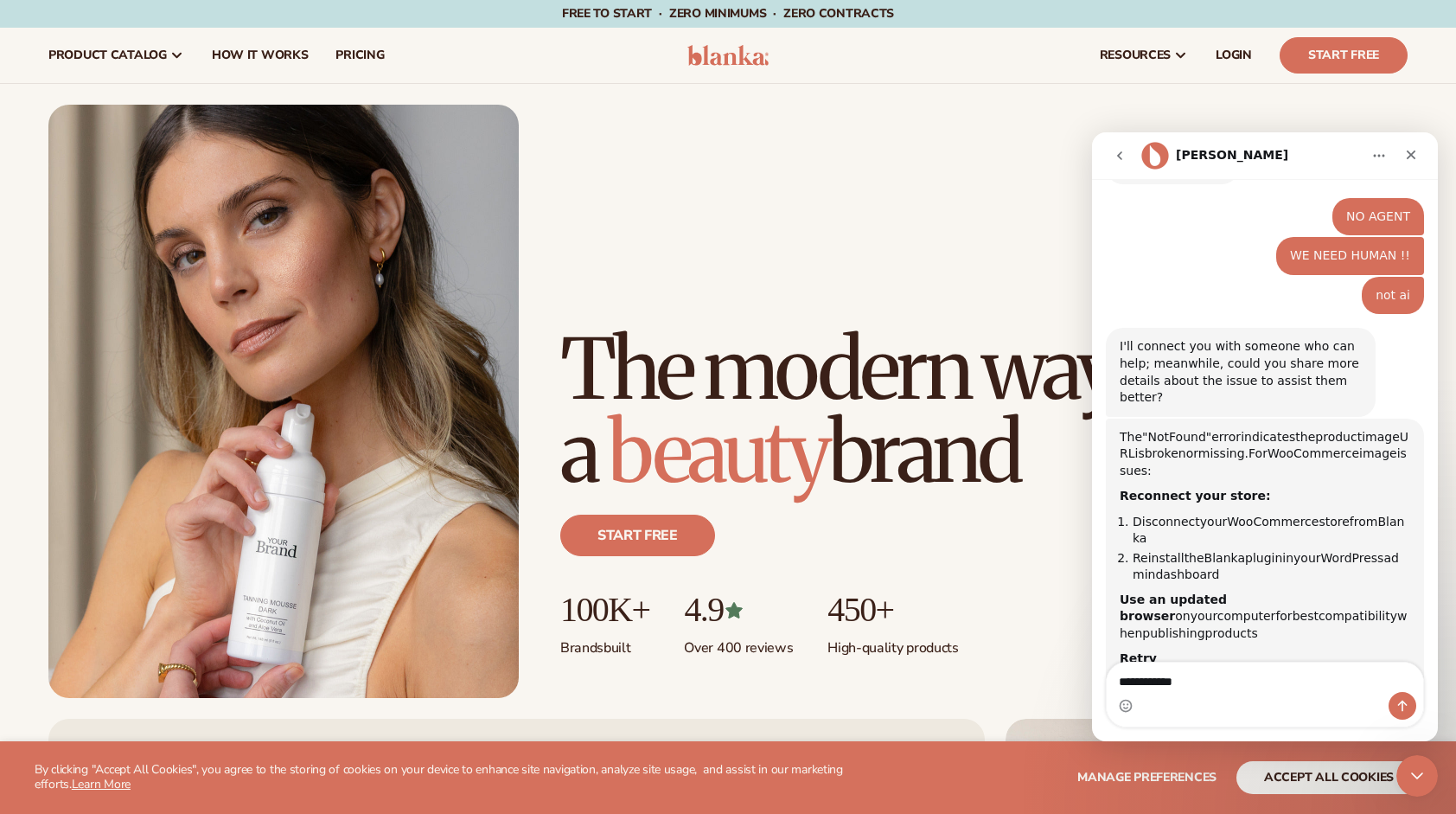
type textarea "**********"
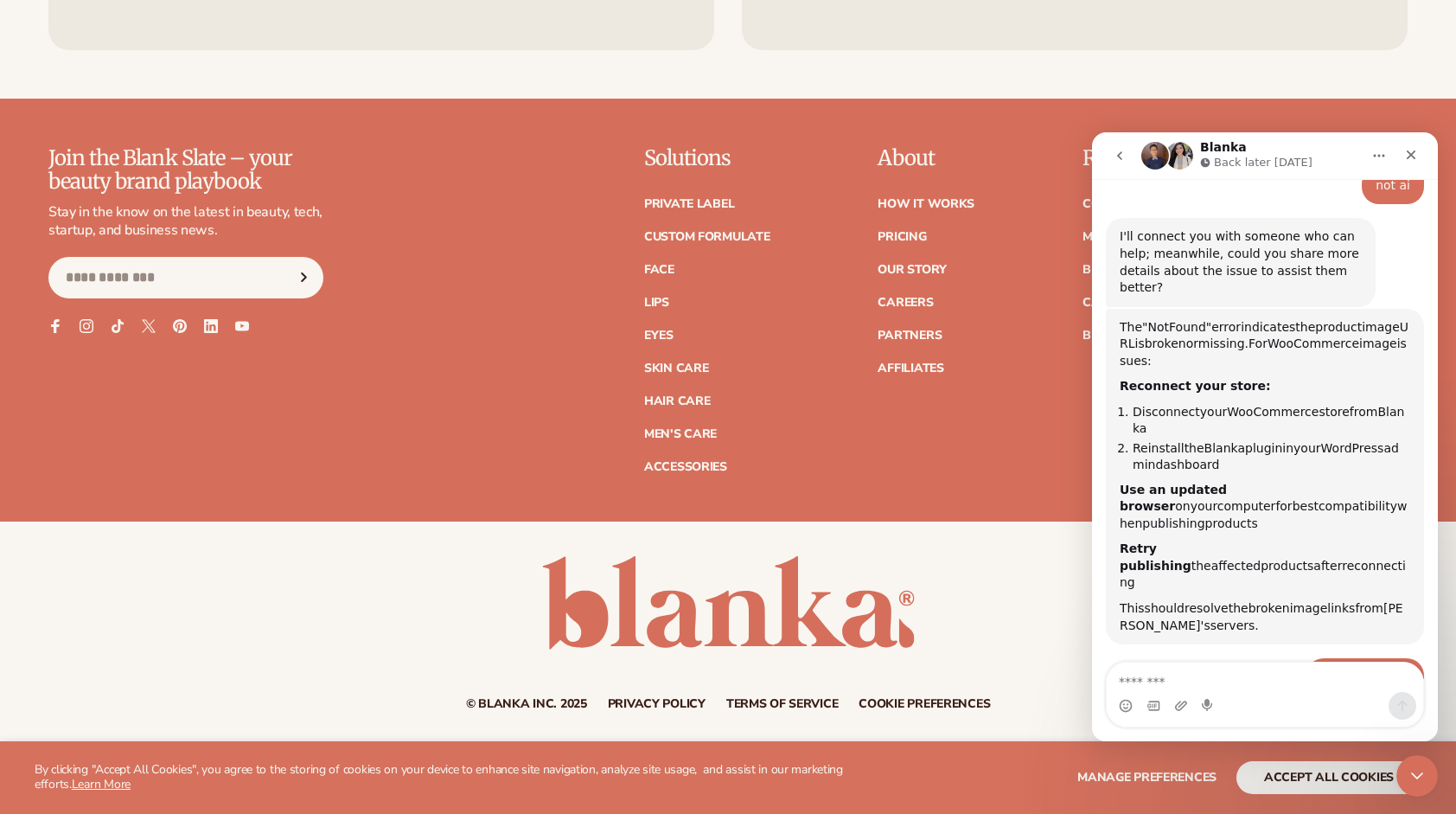
scroll to position [1123, 0]
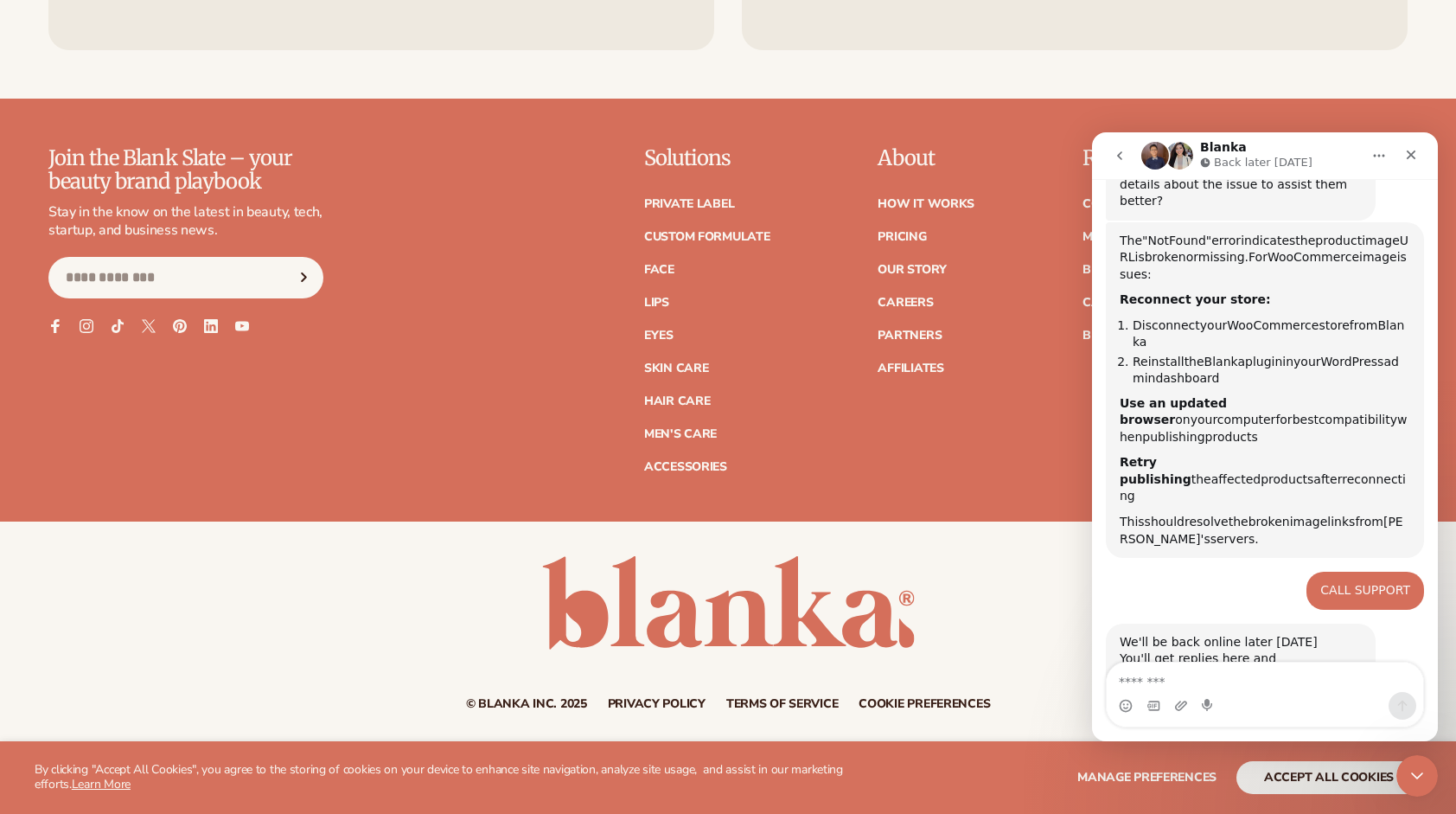
click at [876, 722] on div "Intercom messenger" at bounding box center [1265, 694] width 316 height 64
click at [876, 719] on div "Intercom messenger" at bounding box center [1265, 706] width 316 height 28
click at [876, 705] on div "Intercom messenger" at bounding box center [1265, 706] width 316 height 28
click at [876, 687] on textarea "Message…" at bounding box center [1265, 676] width 316 height 29
click at [876, 679] on textarea "Message…" at bounding box center [1265, 676] width 316 height 29
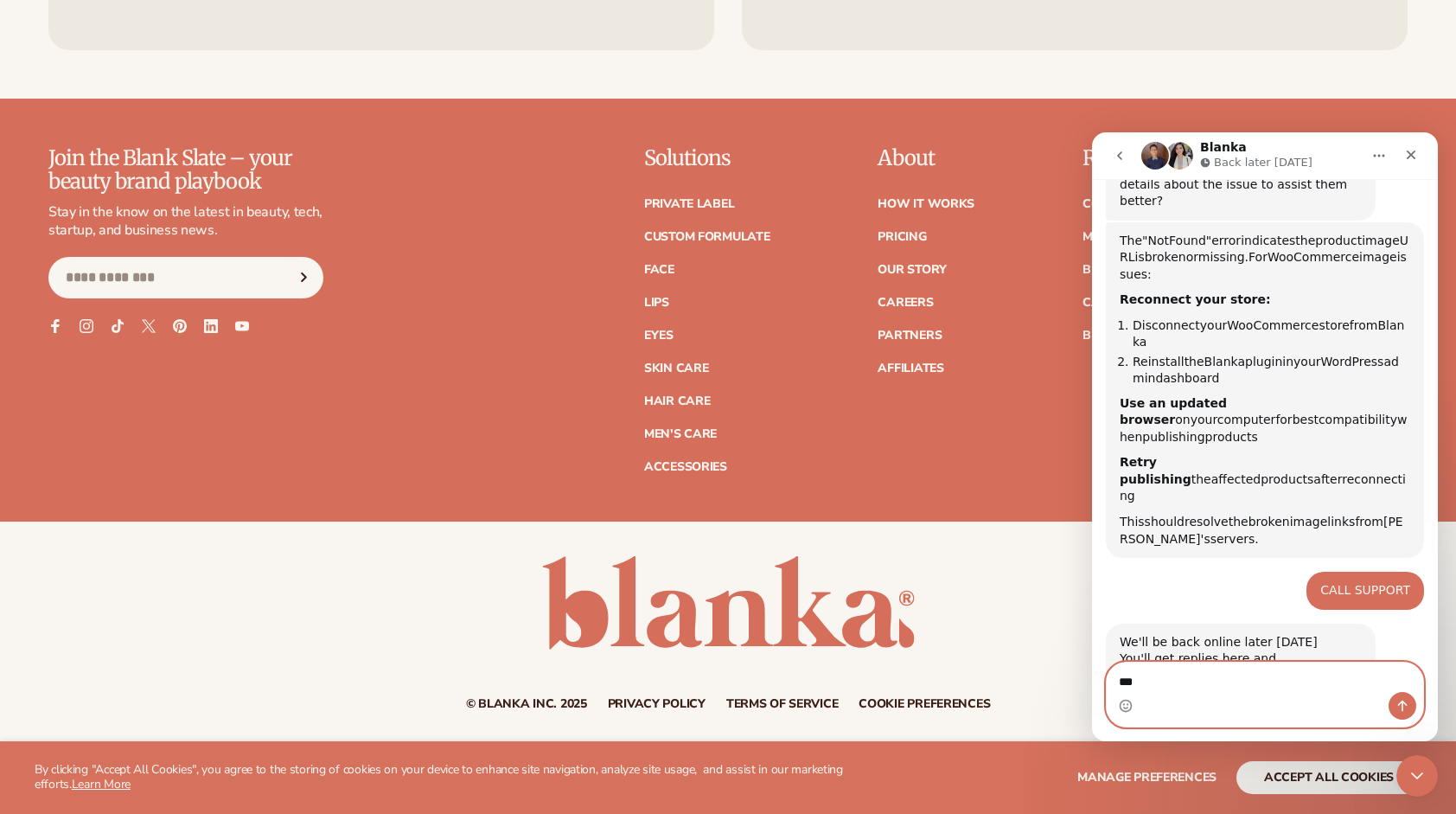
type textarea "****"
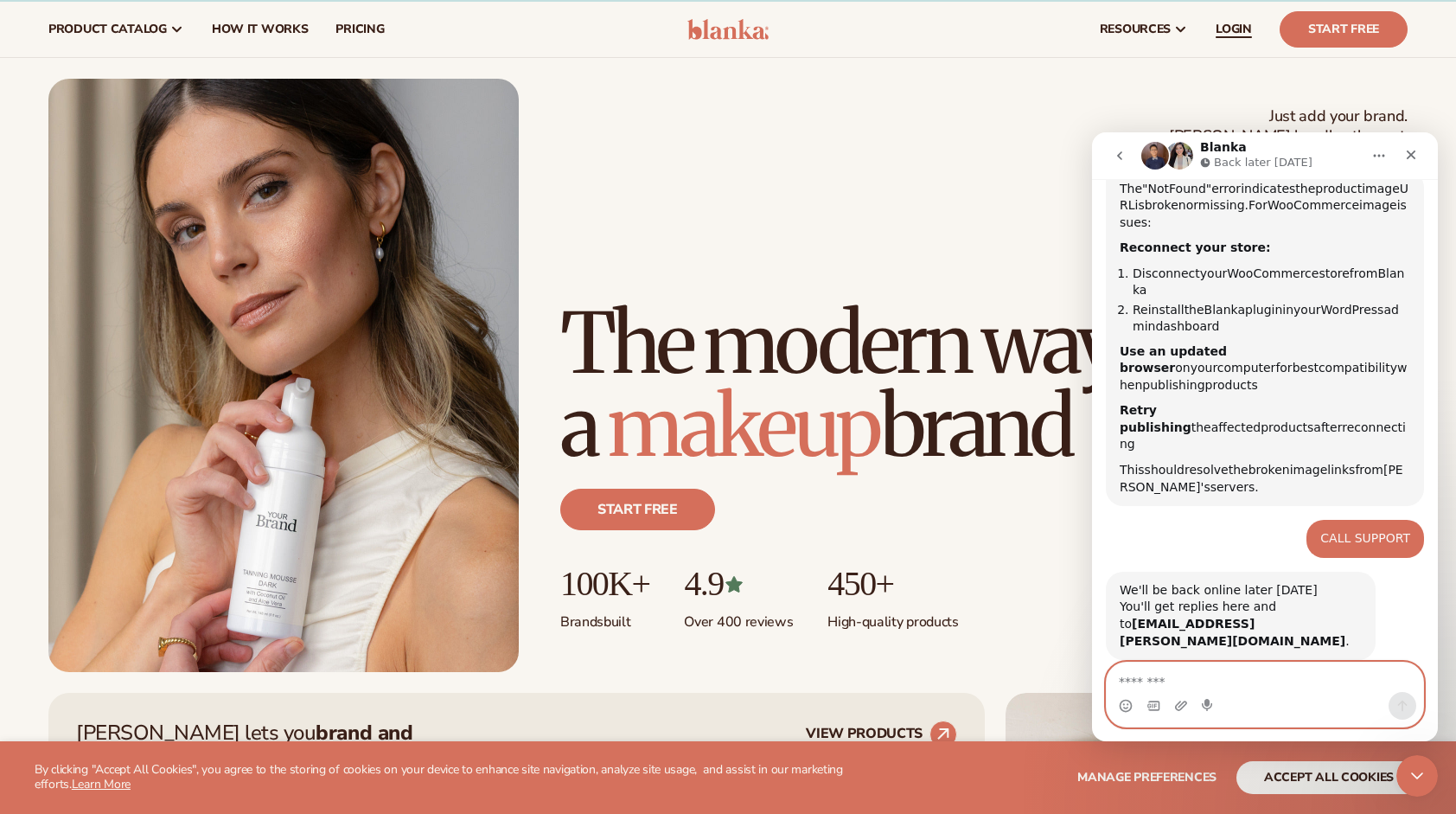
scroll to position [0, 0]
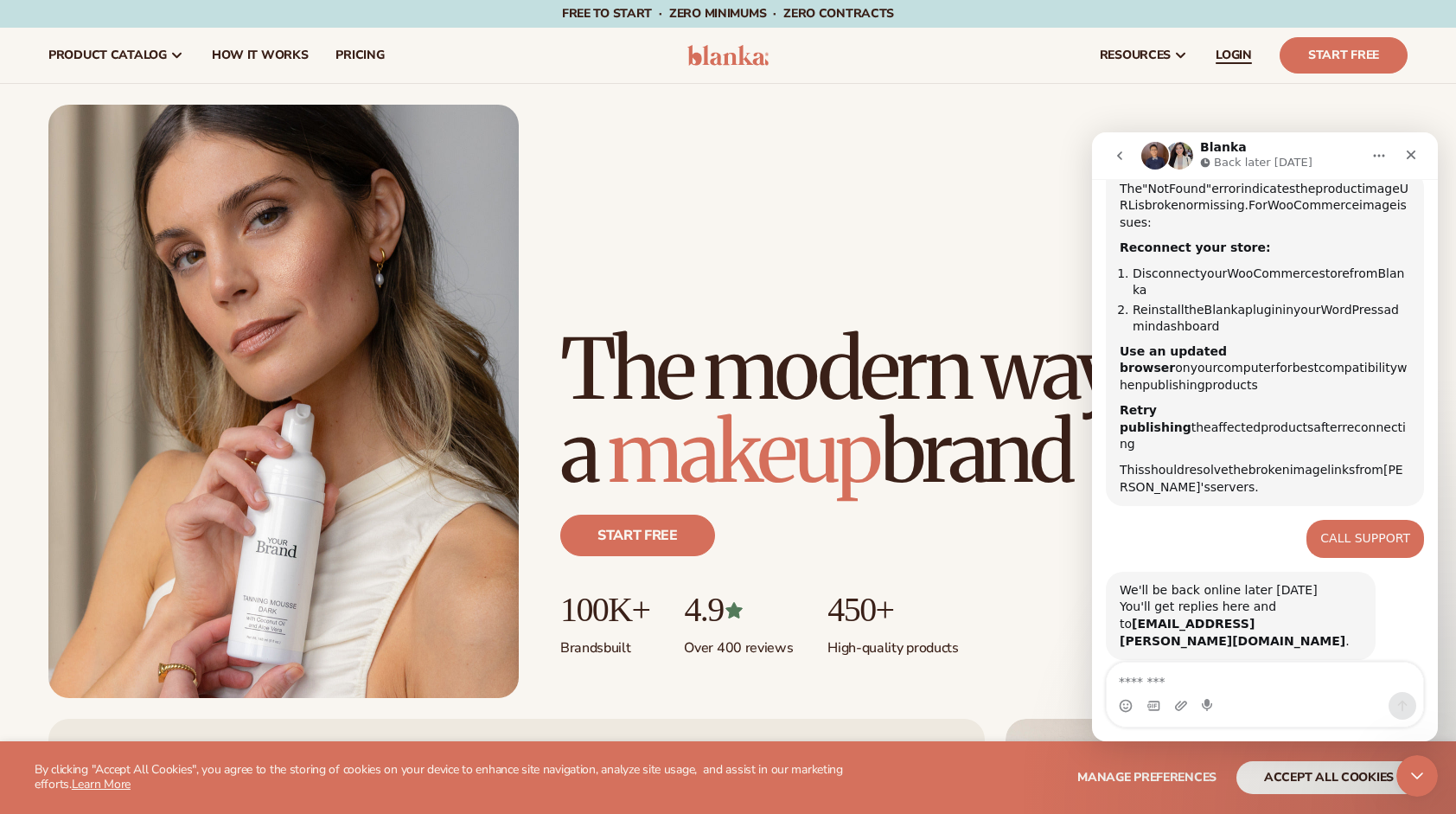
click at [876, 52] on span "LOGIN" at bounding box center [1234, 56] width 36 height 14
